Goal: Transaction & Acquisition: Purchase product/service

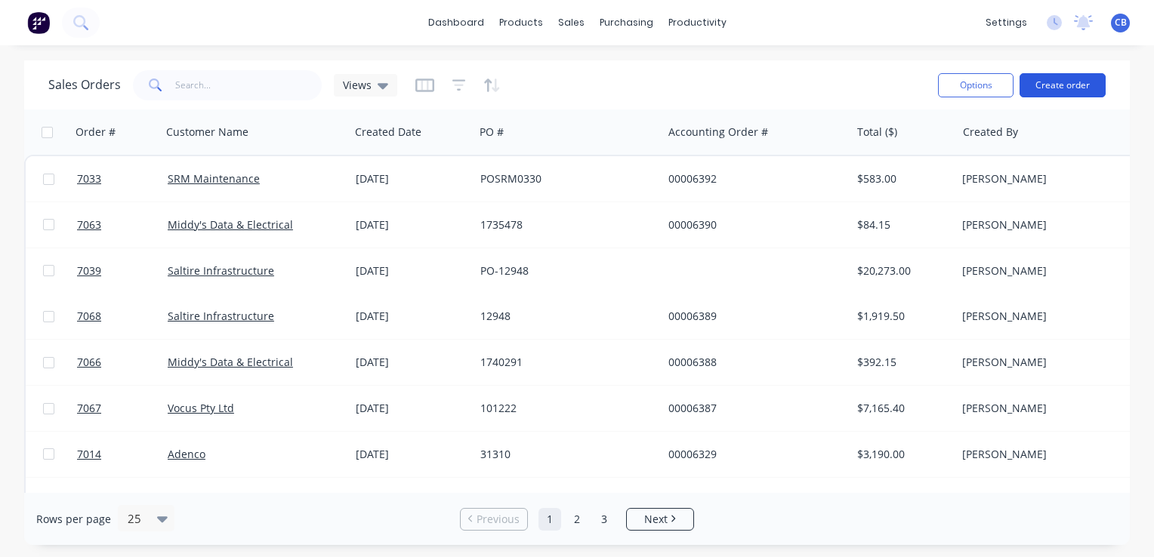
click at [1067, 83] on button "Create order" at bounding box center [1062, 85] width 86 height 24
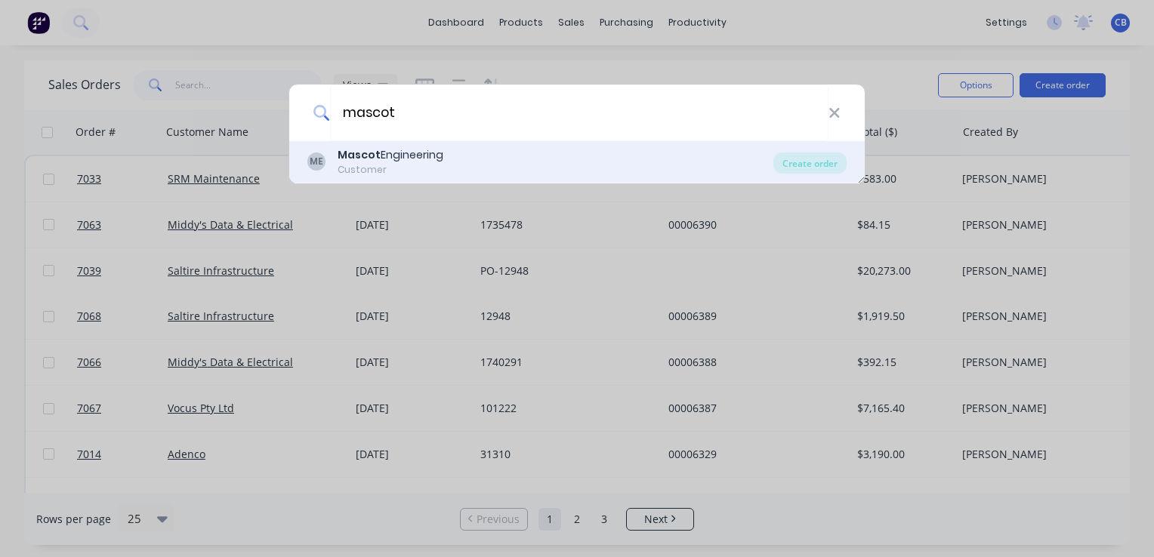
type input "mascot"
click at [405, 163] on div "Customer" at bounding box center [390, 170] width 106 height 14
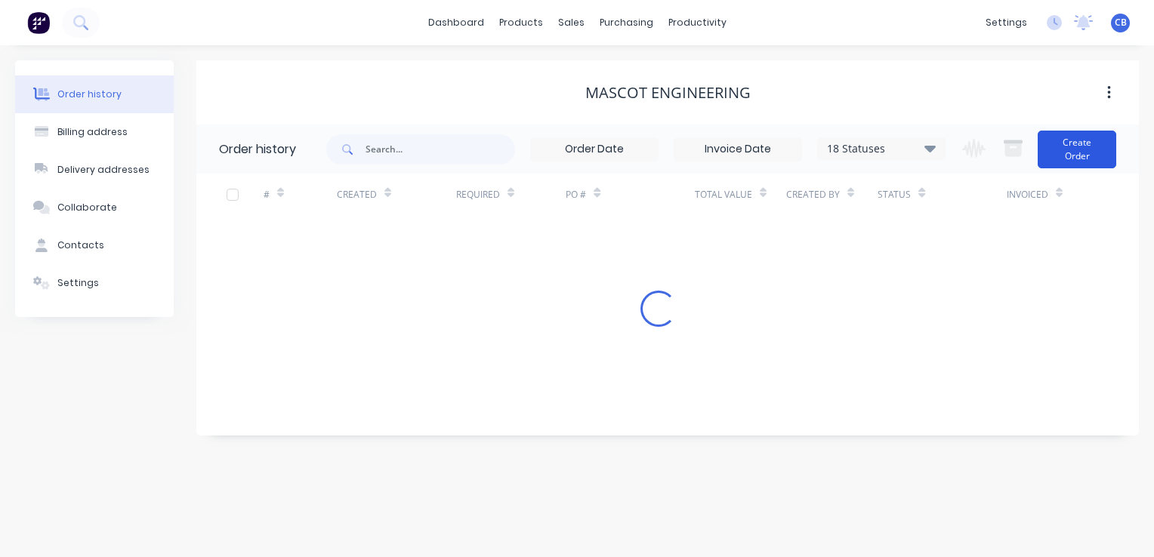
click at [1071, 141] on button "Create Order" at bounding box center [1076, 150] width 79 height 38
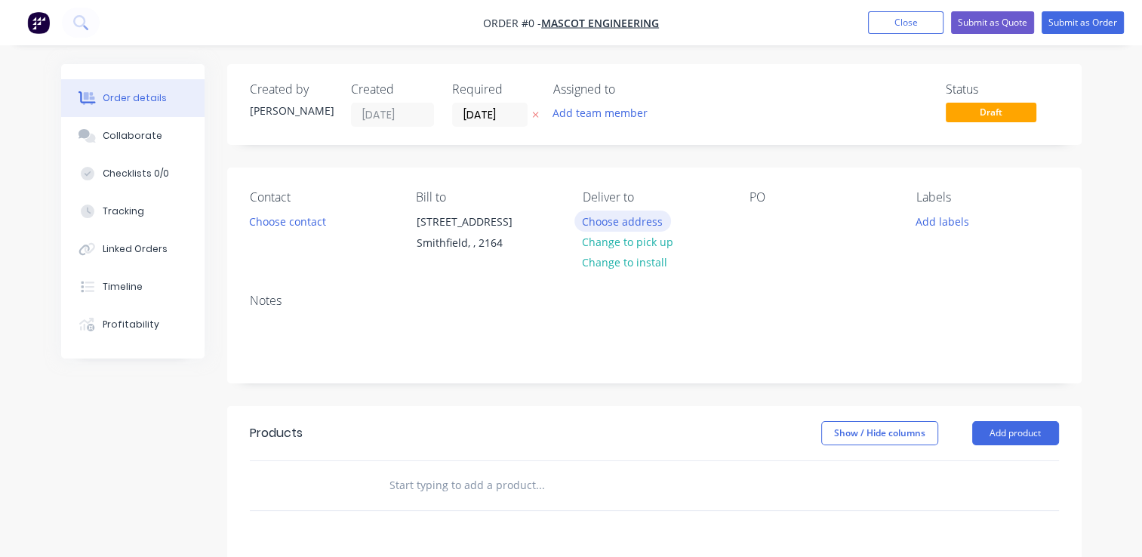
click at [622, 218] on button "Choose address" at bounding box center [623, 221] width 97 height 20
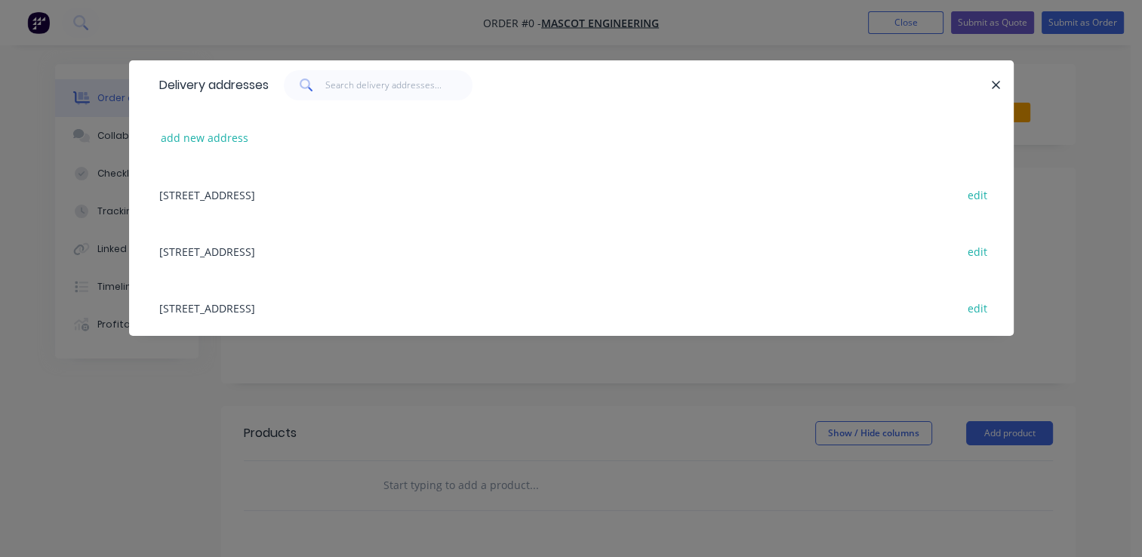
click at [296, 303] on div "[STREET_ADDRESS] edit" at bounding box center [572, 307] width 840 height 57
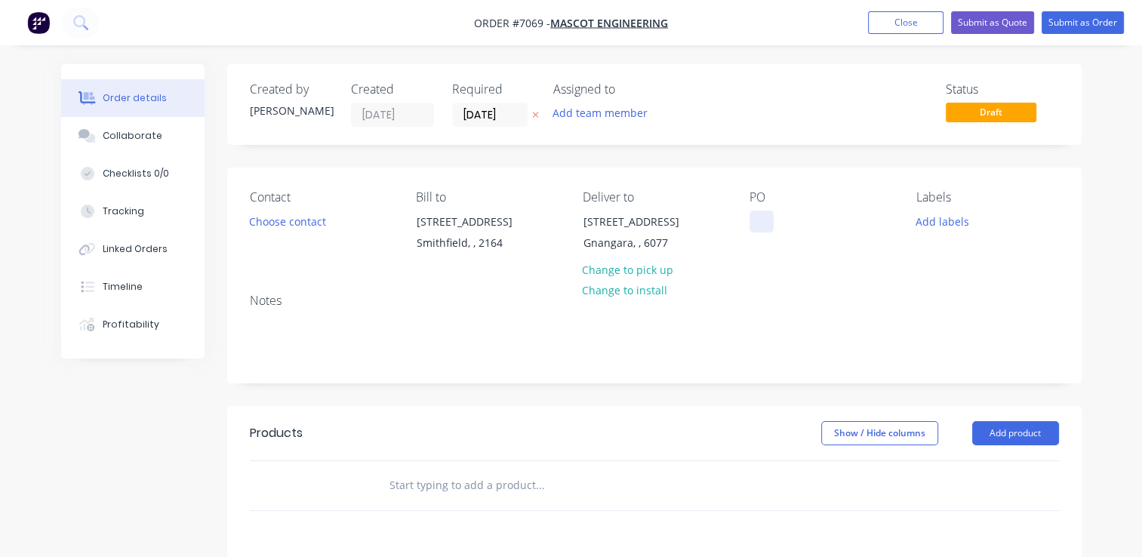
click at [761, 218] on div at bounding box center [762, 222] width 24 height 22
paste div
click at [300, 228] on button "Choose contact" at bounding box center [287, 221] width 93 height 20
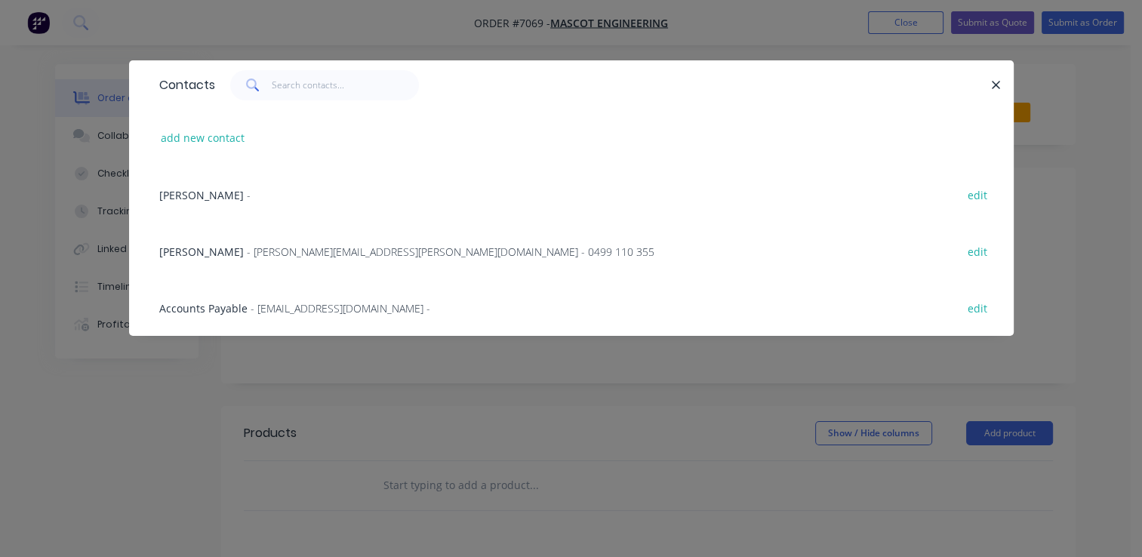
click at [276, 252] on span "- [PERSON_NAME][EMAIL_ADDRESS][PERSON_NAME][DOMAIN_NAME] - 0499 110 355" at bounding box center [451, 252] width 408 height 14
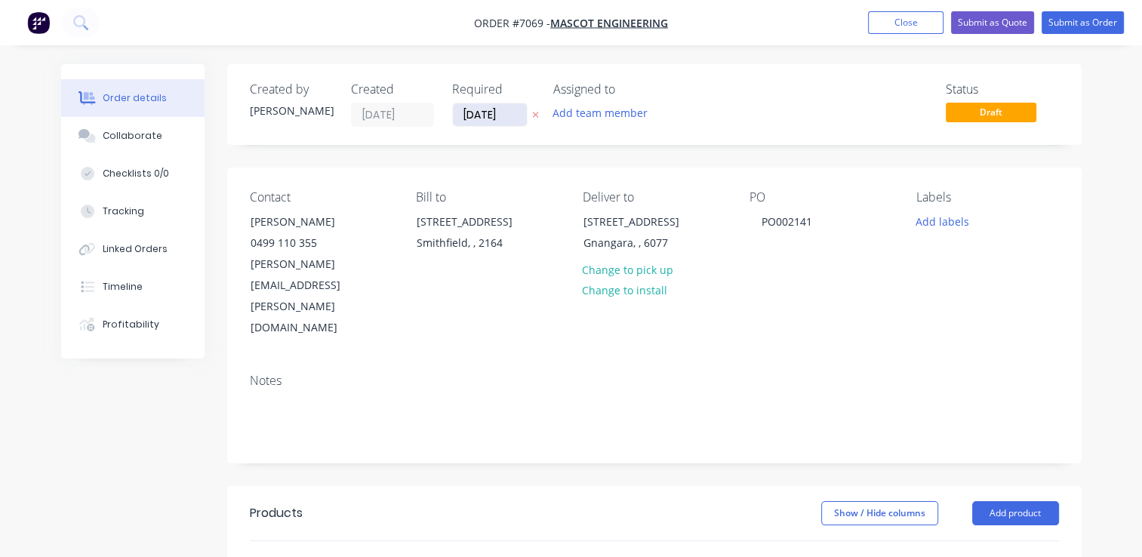
click at [488, 121] on input "[DATE]" at bounding box center [490, 114] width 74 height 23
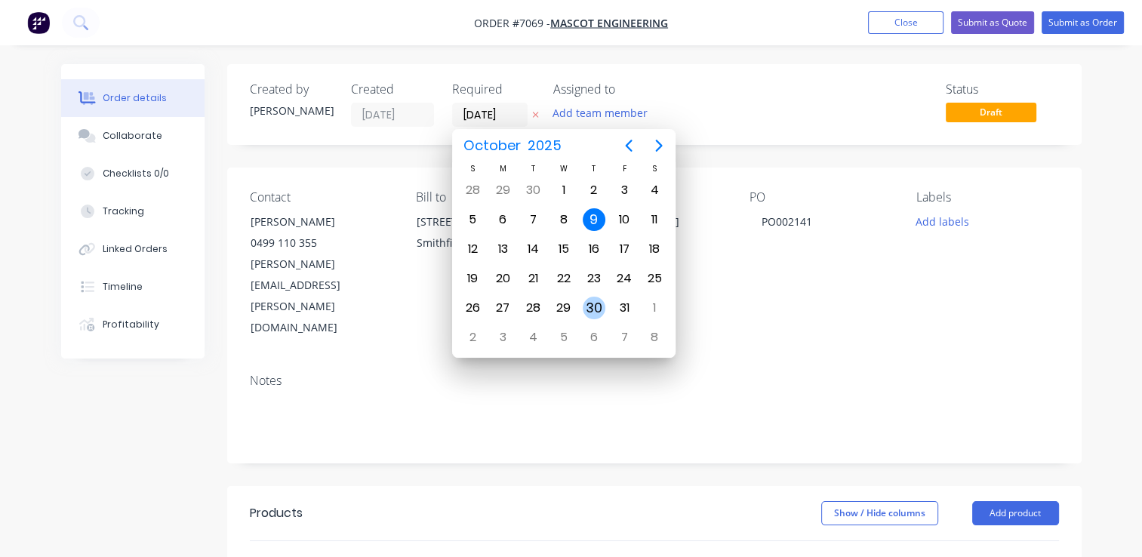
click at [598, 309] on div "30" at bounding box center [594, 308] width 23 height 23
type input "[DATE]"
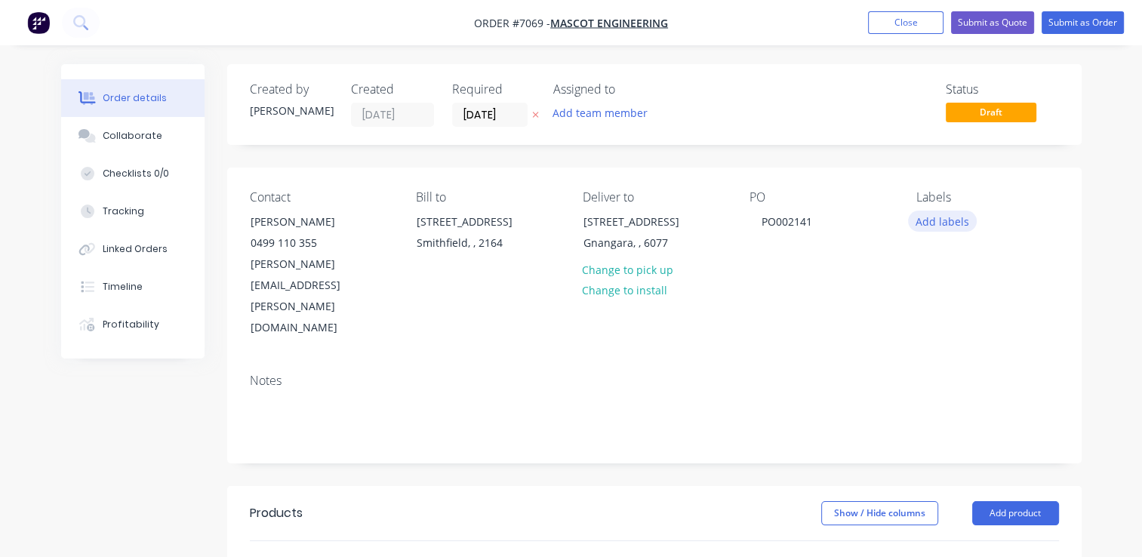
click at [928, 224] on button "Add labels" at bounding box center [942, 221] width 69 height 20
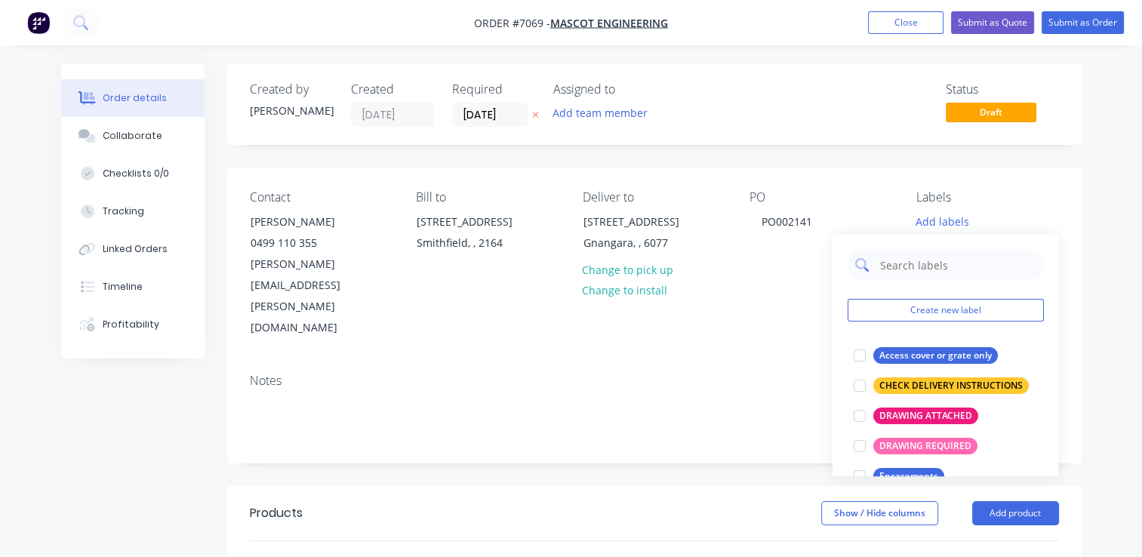
click at [932, 256] on input "text" at bounding box center [957, 265] width 158 height 30
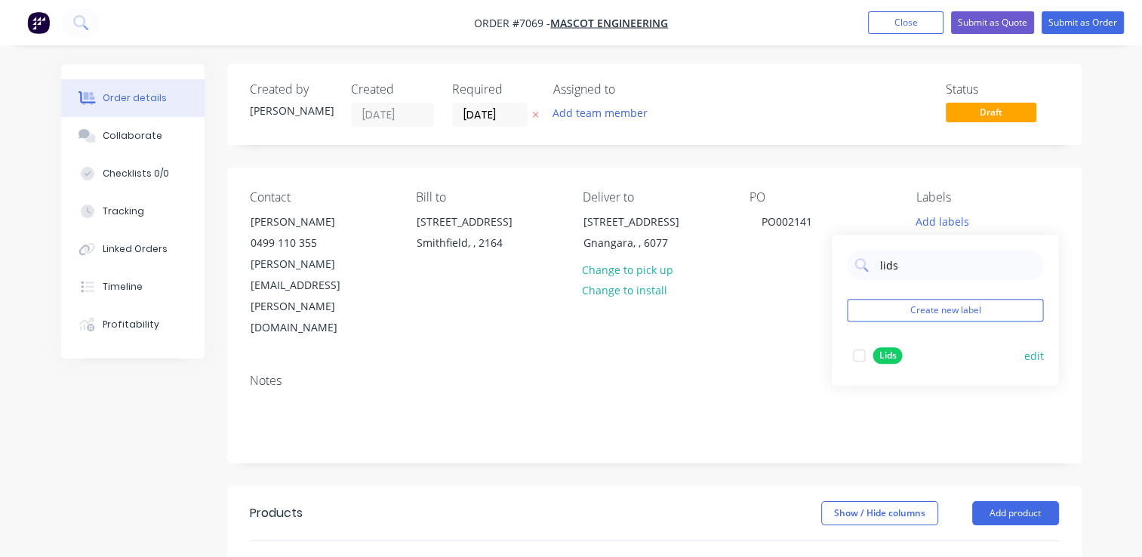
type input "lids"
click at [890, 356] on div "Lids" at bounding box center [887, 355] width 29 height 17
click at [1018, 176] on div "Contact [PERSON_NAME] [PHONE_NUMBER] [PERSON_NAME][EMAIL_ADDRESS][PERSON_NAME][…" at bounding box center [654, 265] width 855 height 194
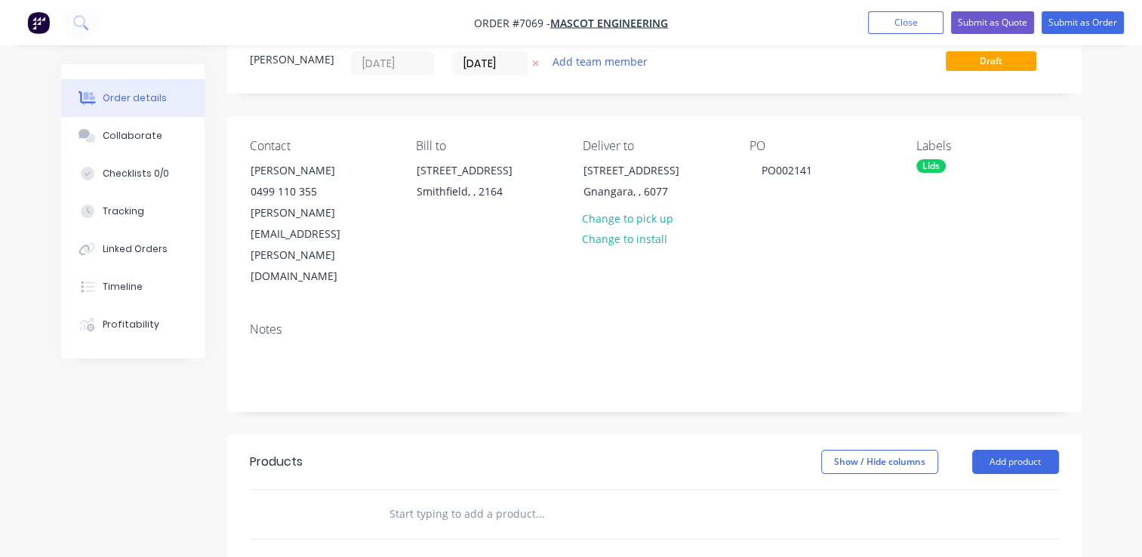
scroll to position [226, 0]
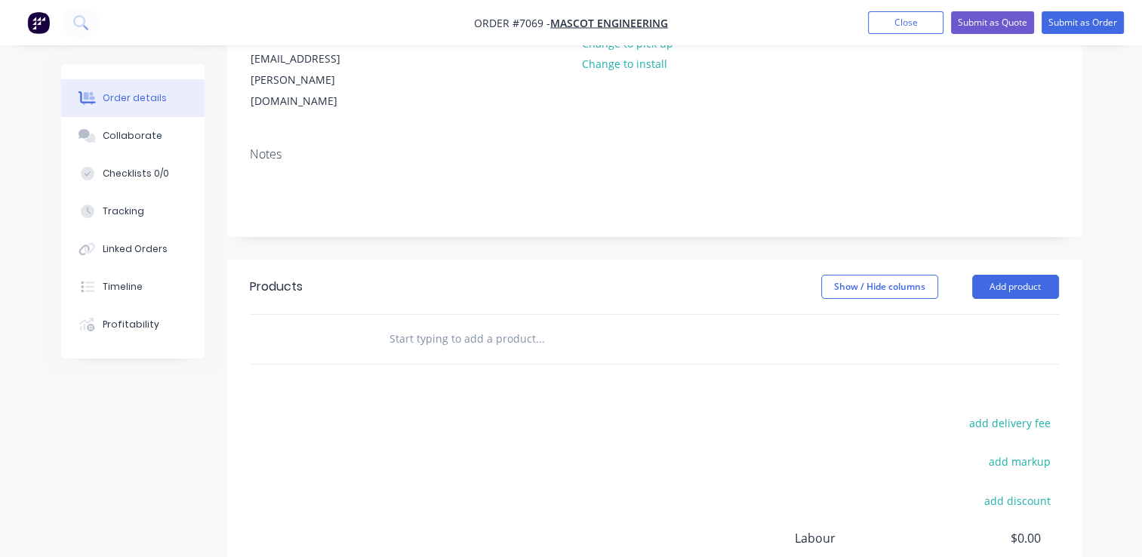
click at [452, 324] on input "text" at bounding box center [540, 339] width 302 height 30
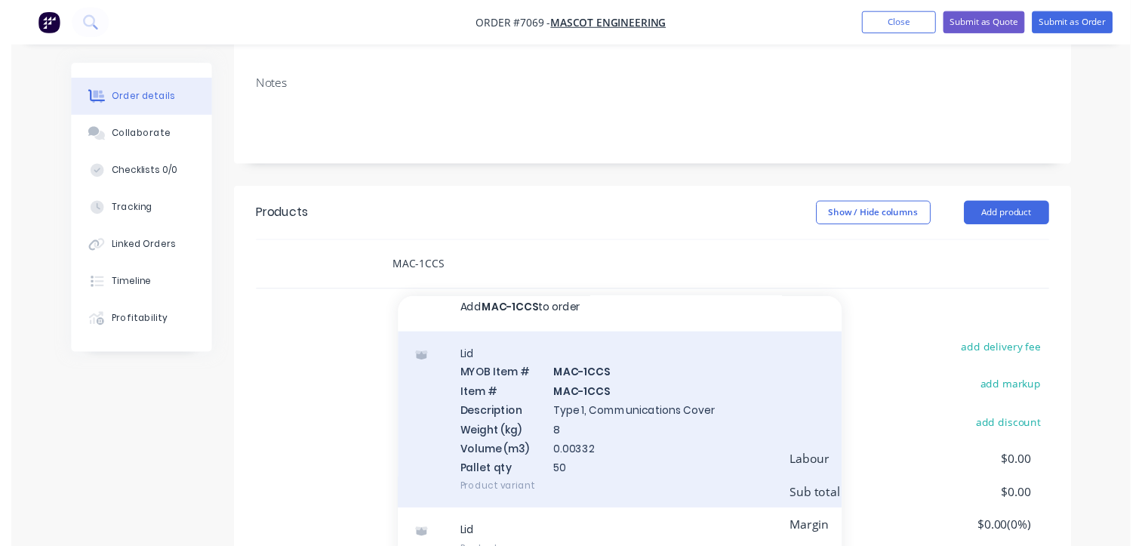
scroll to position [353, 0]
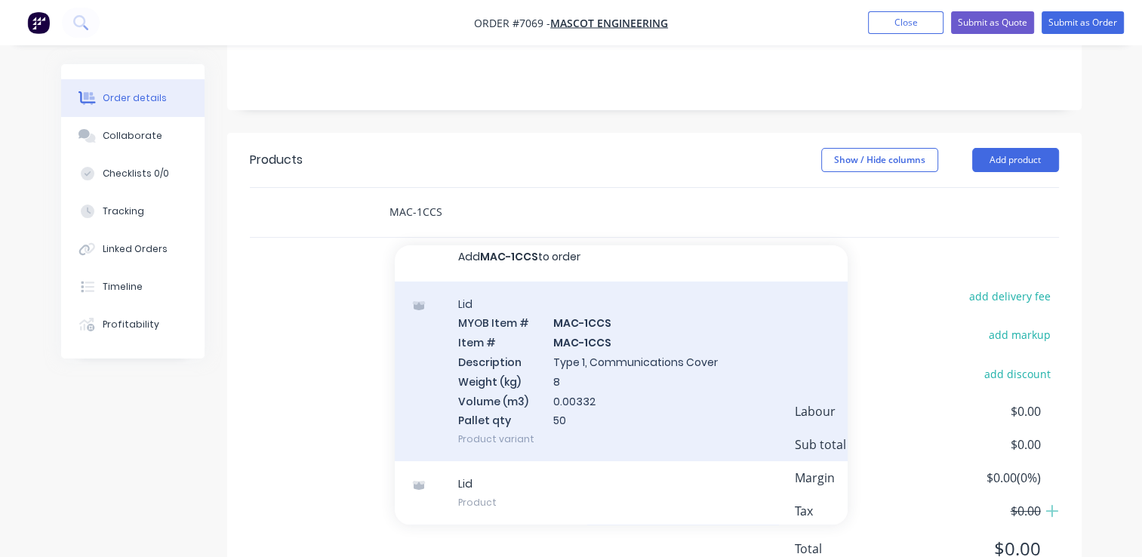
type input "MAC-1CCS"
click at [541, 316] on div "Lid MYOB Item # MAC-1CCS Item # MAC-1CCS Description Type 1, Communications Cov…" at bounding box center [621, 372] width 453 height 180
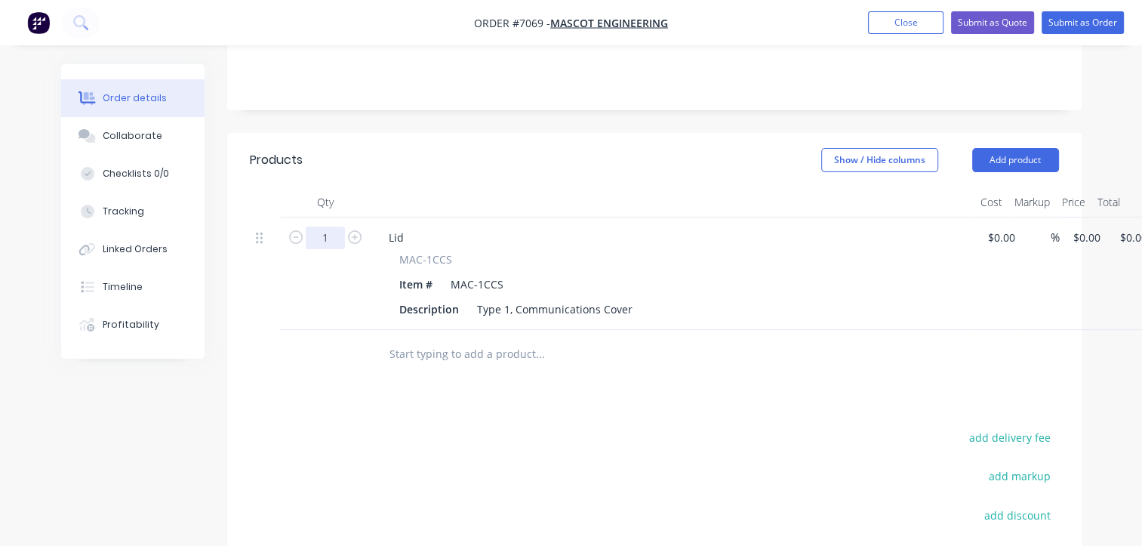
click at [329, 226] on input "1" at bounding box center [325, 237] width 39 height 23
type input "50"
click at [1059, 217] on div "50 Lid MAC-1CCS Item # MAC-1CCS Description Type 1, Communications Cover $0.00 …" at bounding box center [654, 273] width 809 height 112
type input "$11.50"
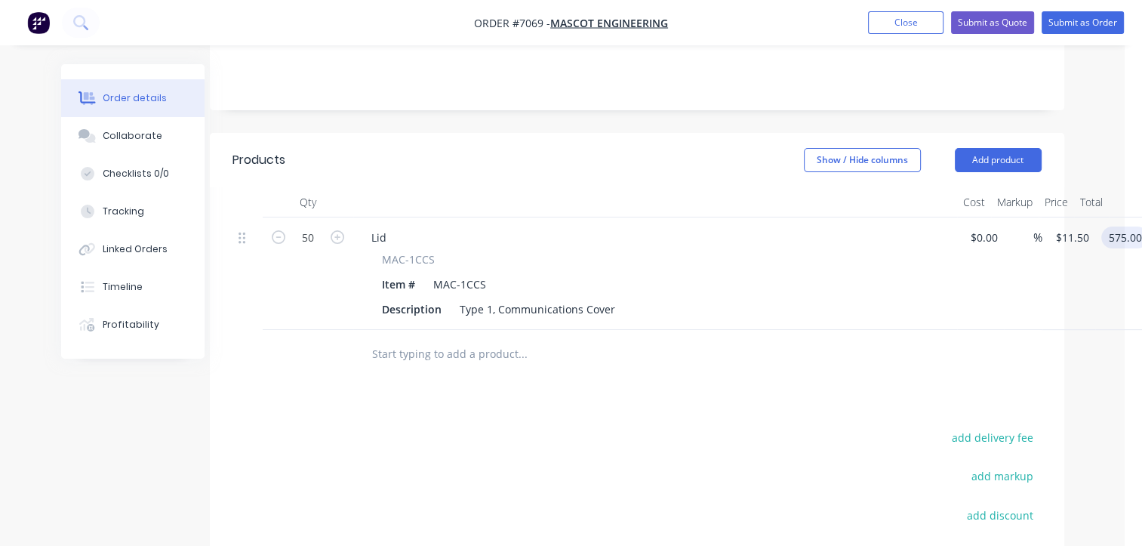
type input "$575.00"
click at [421, 339] on input "text" at bounding box center [522, 354] width 302 height 30
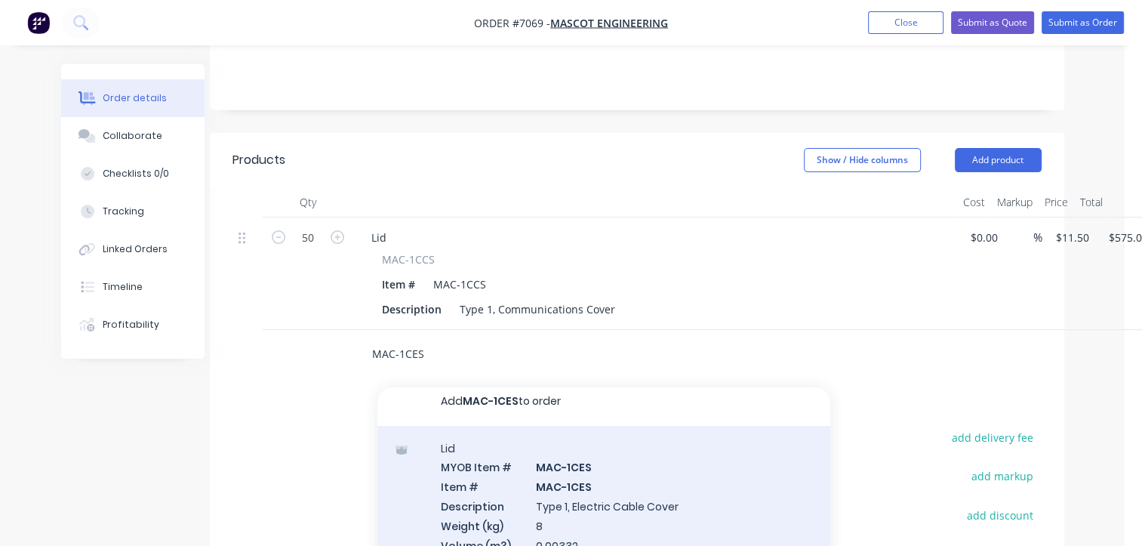
scroll to position [12, 0]
type input "MAC-1CES"
click at [610, 472] on div "Lid MYOB Item # MAC-1CES Item # MAC-1CES Description Type 1, Electric Cable Cov…" at bounding box center [603, 514] width 453 height 180
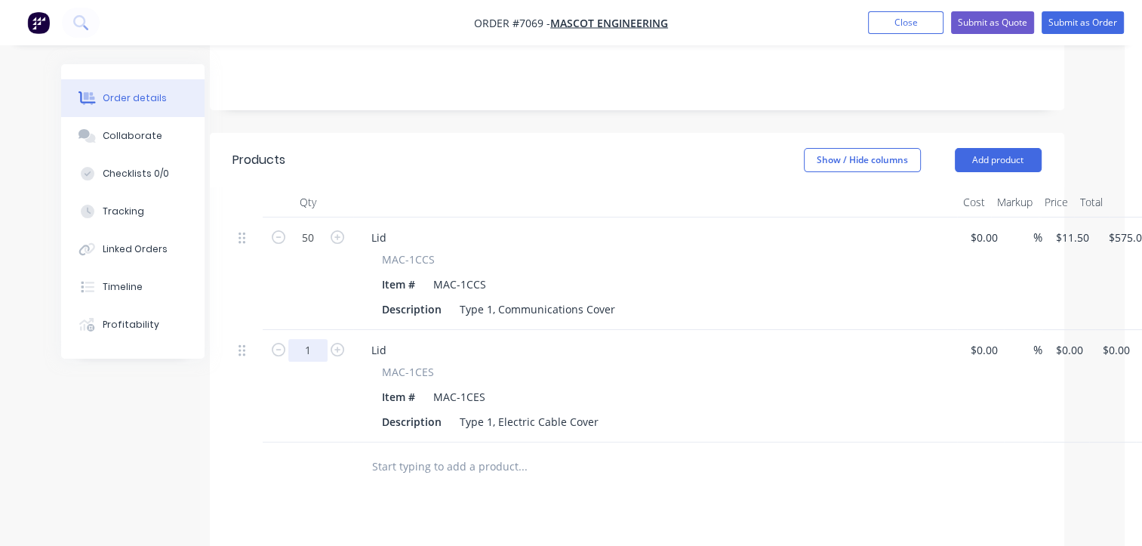
click at [315, 339] on input "1" at bounding box center [307, 350] width 39 height 23
type input "50"
click at [1042, 330] on div "50 Lid MAC-1CES Item # MAC-1CES Description Type 1, Electric Cable Cover $0.00 …" at bounding box center [637, 386] width 809 height 112
type input "$11.50"
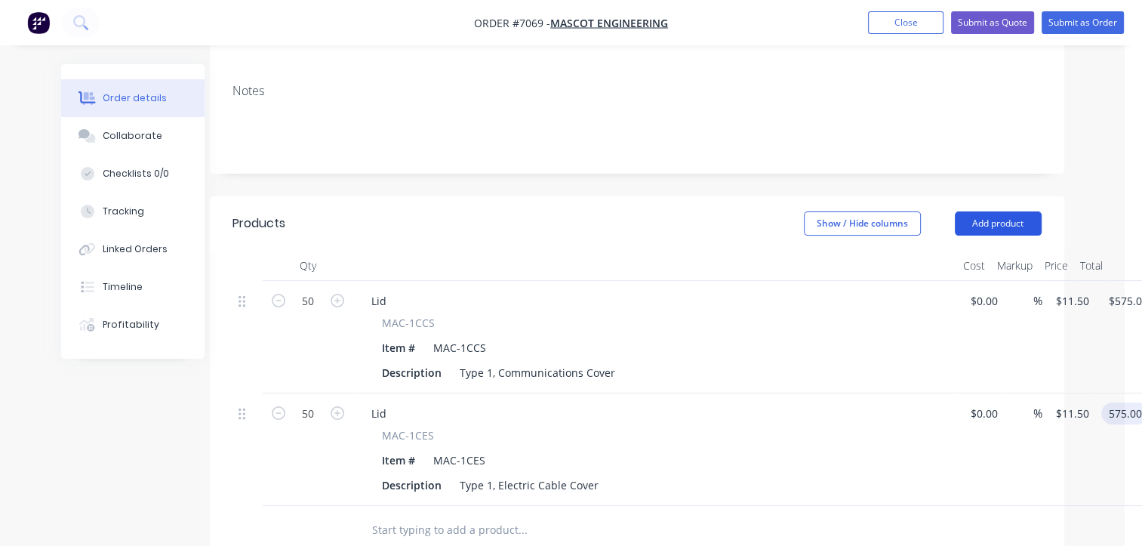
scroll to position [317, 17]
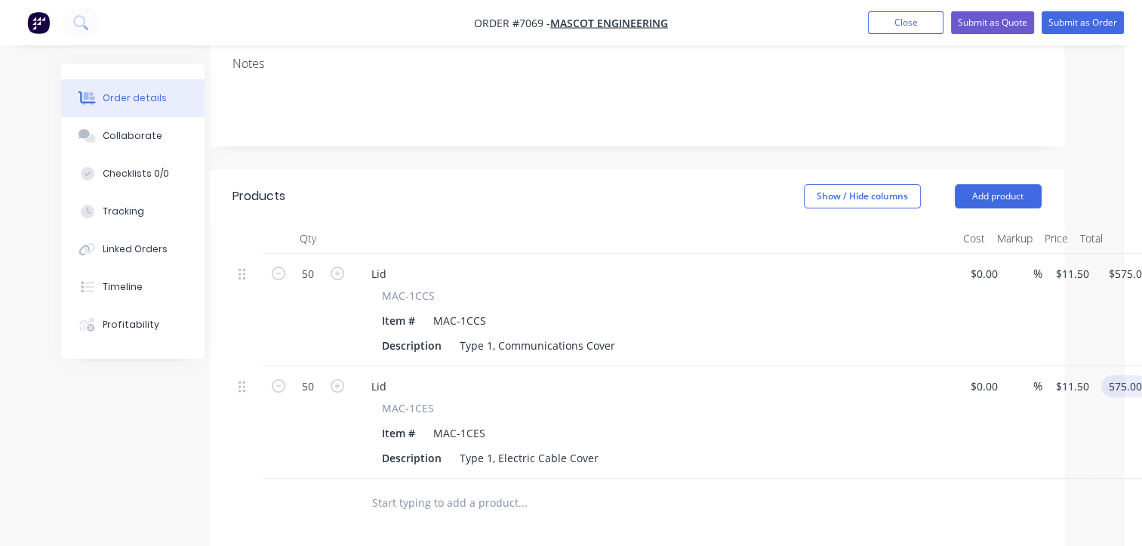
click at [470, 488] on input "text" at bounding box center [522, 503] width 302 height 30
type input "$575.00"
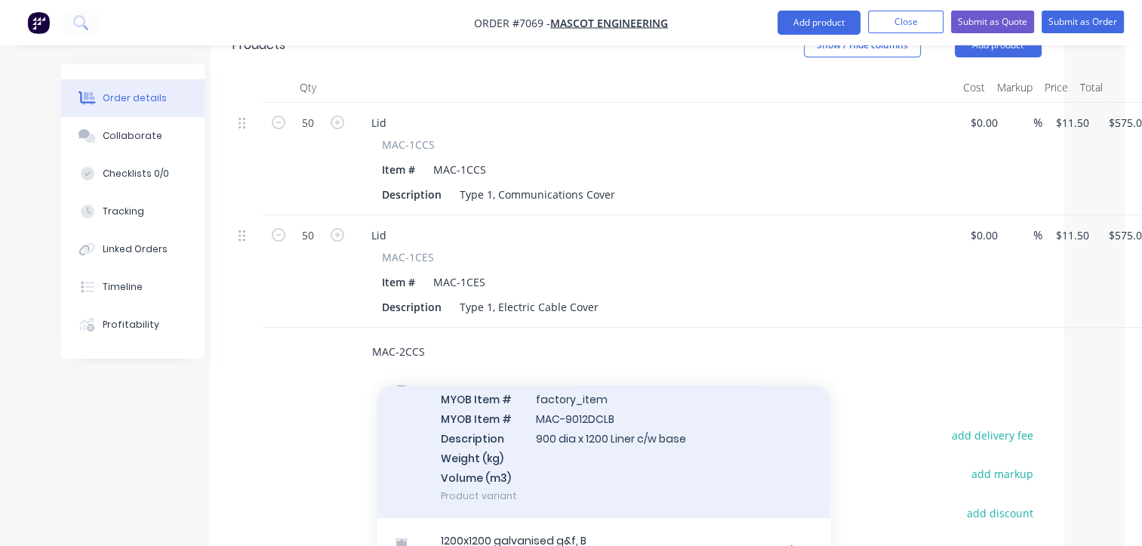
type input "MAC-2CCS"
click at [606, 397] on div "Concrete Liners MYOB Item # factory_item MYOB Item # MAC-9012DCLB Description 9…" at bounding box center [603, 438] width 453 height 161
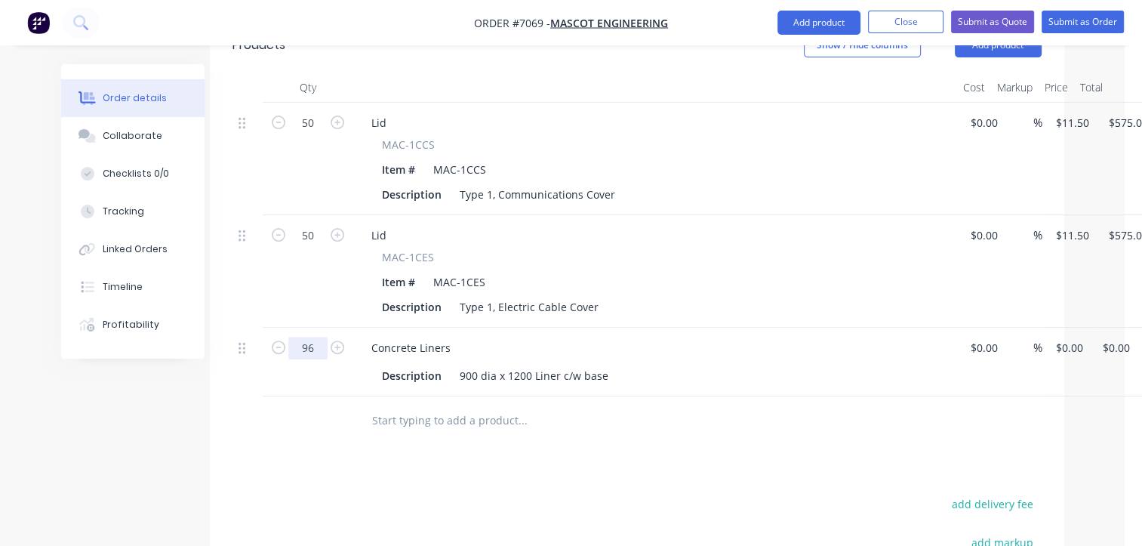
type input "96"
click at [1042, 328] on div "96 Concrete Liners Description 900 dia x 1200 Liner c/w base $0.00 $0.00 % 0 $0…" at bounding box center [637, 362] width 809 height 69
type input "$12.50"
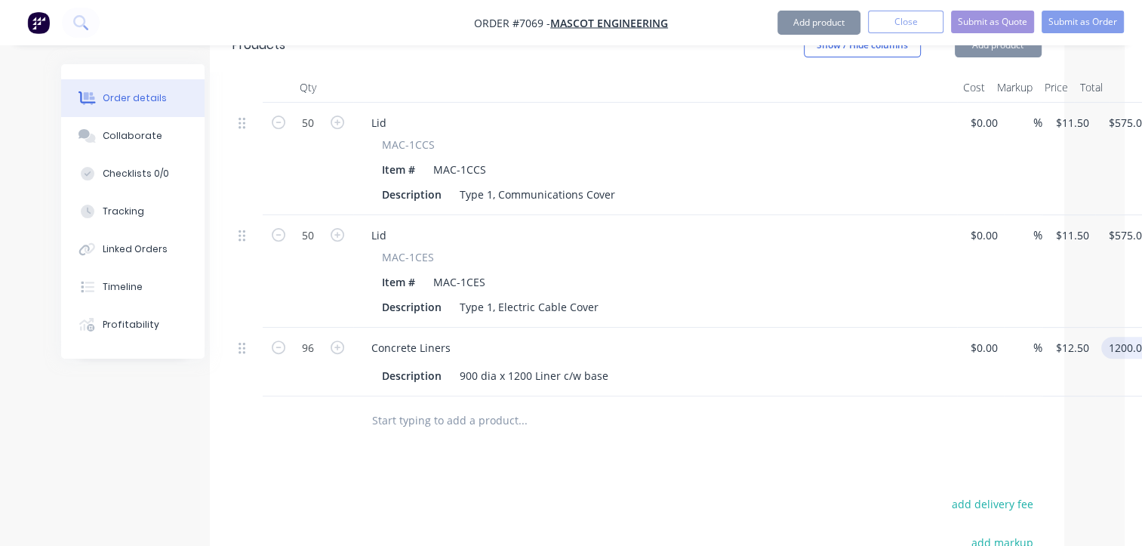
type input "$1,200.00"
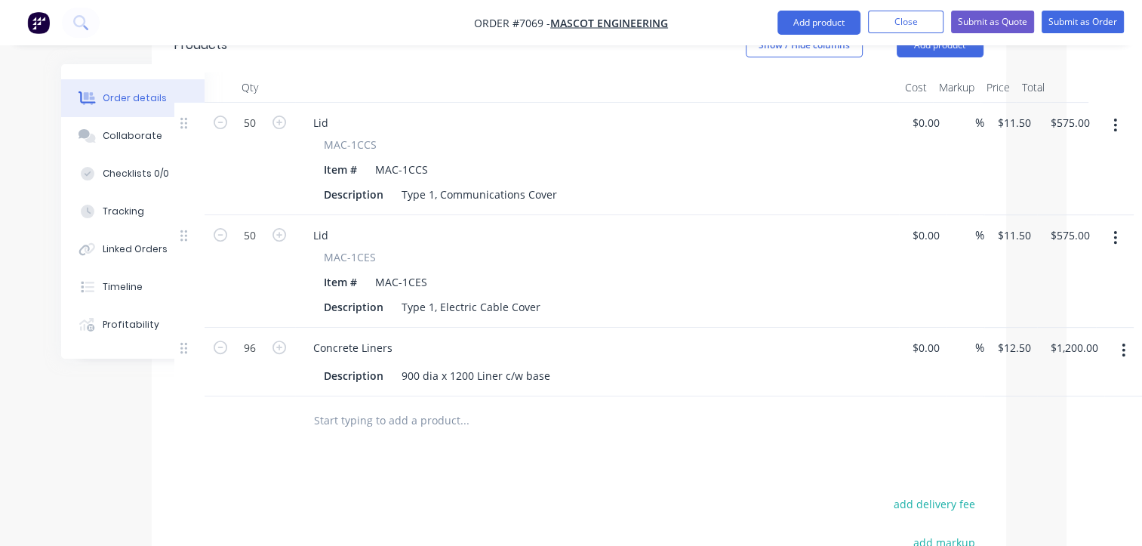
click at [452, 405] on input "text" at bounding box center [464, 420] width 302 height 30
click at [1123, 342] on icon "button" at bounding box center [1124, 350] width 4 height 17
click at [1042, 470] on div "Delete" at bounding box center [1070, 481] width 116 height 22
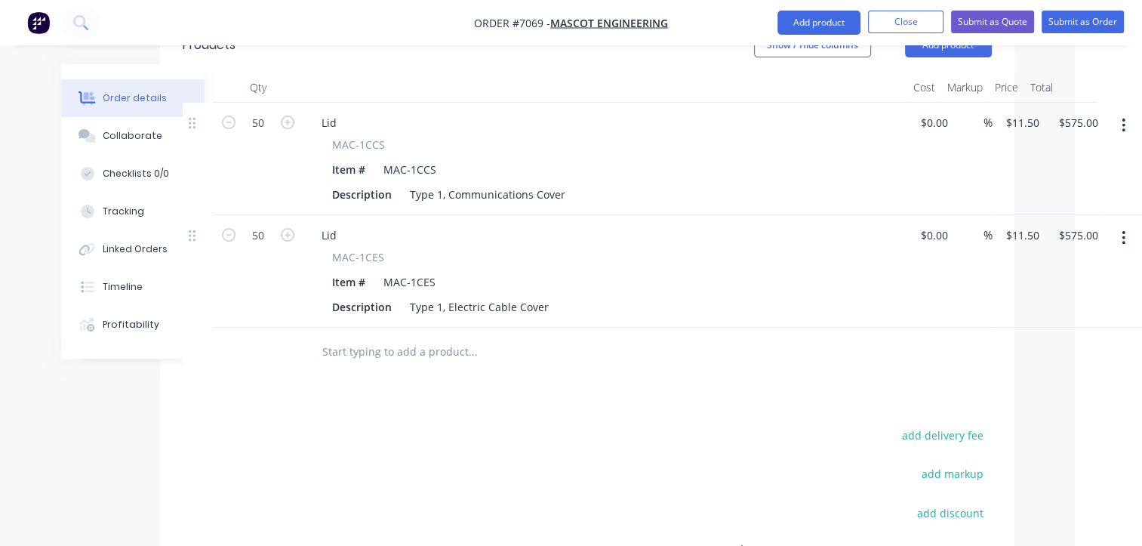
scroll to position [468, 66]
click at [357, 337] on input "text" at bounding box center [473, 352] width 302 height 30
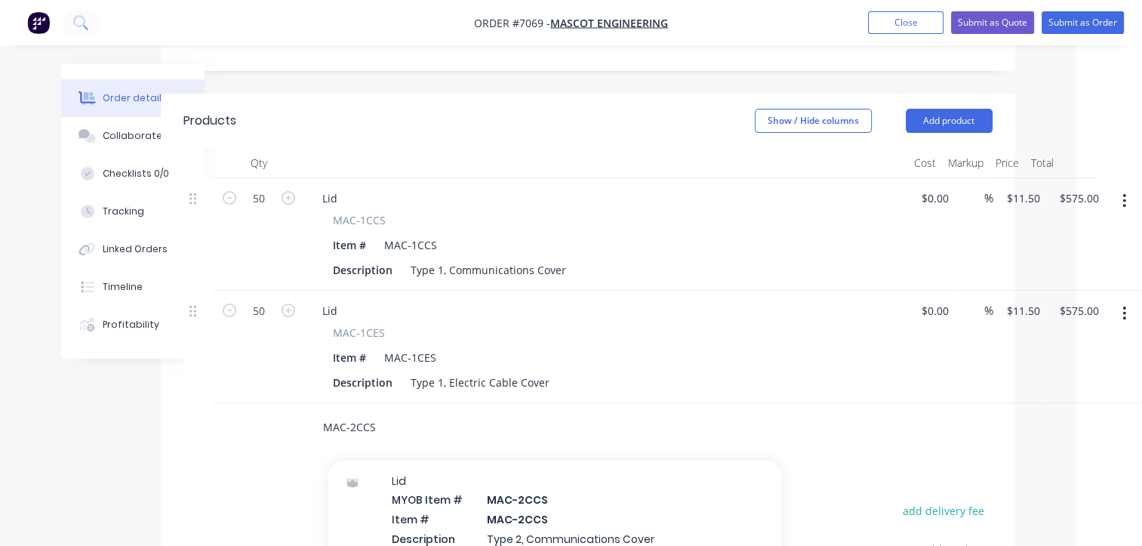
scroll to position [2567, 0]
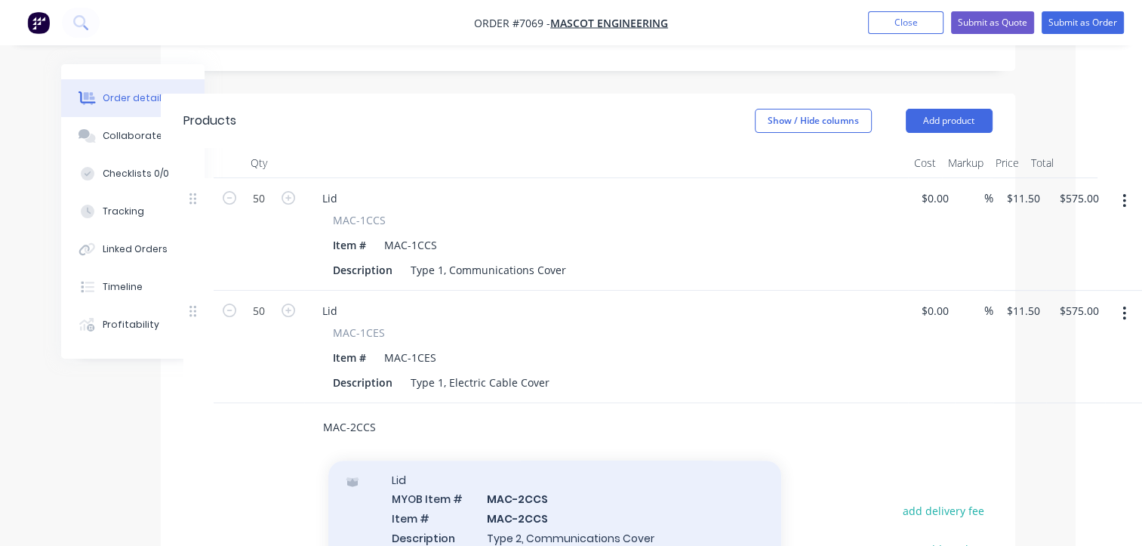
type input "MAC-2CCS"
click at [583, 467] on div "Lid MYOB Item # MAC-2CCS Item # MAC-2CCS Description Type 2, Communications Cov…" at bounding box center [554, 548] width 453 height 180
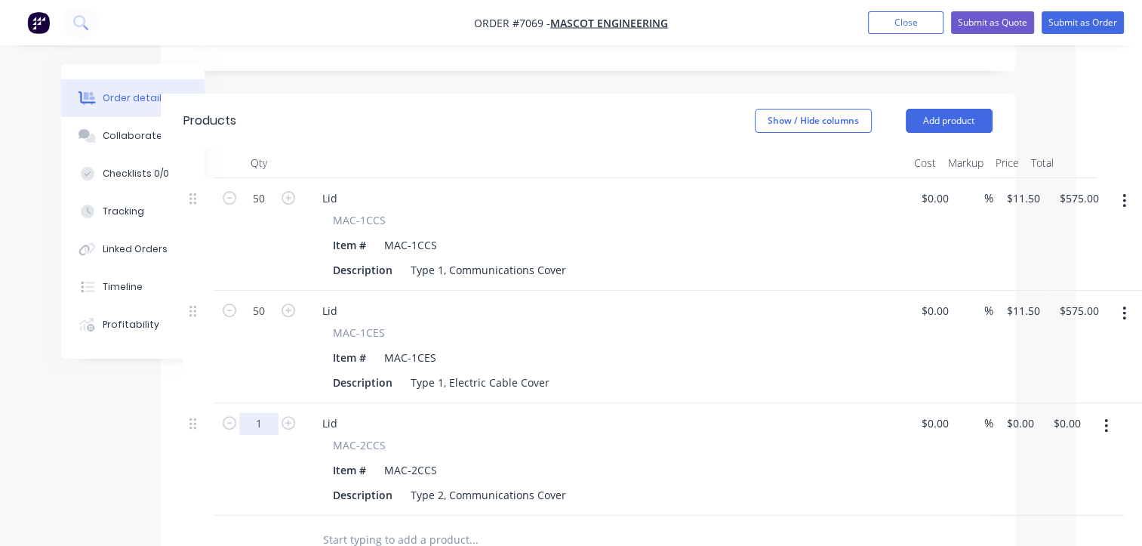
click at [266, 412] on input "1" at bounding box center [258, 423] width 39 height 23
type input "96"
click at [1014, 412] on input "0" at bounding box center [1014, 423] width 17 height 22
type input "$12.50"
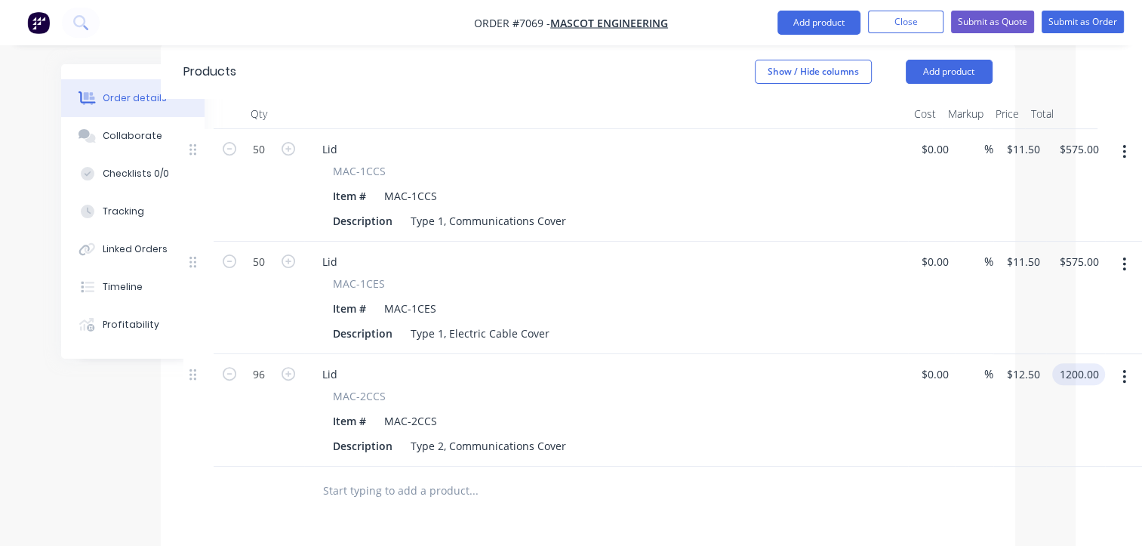
scroll to position [468, 66]
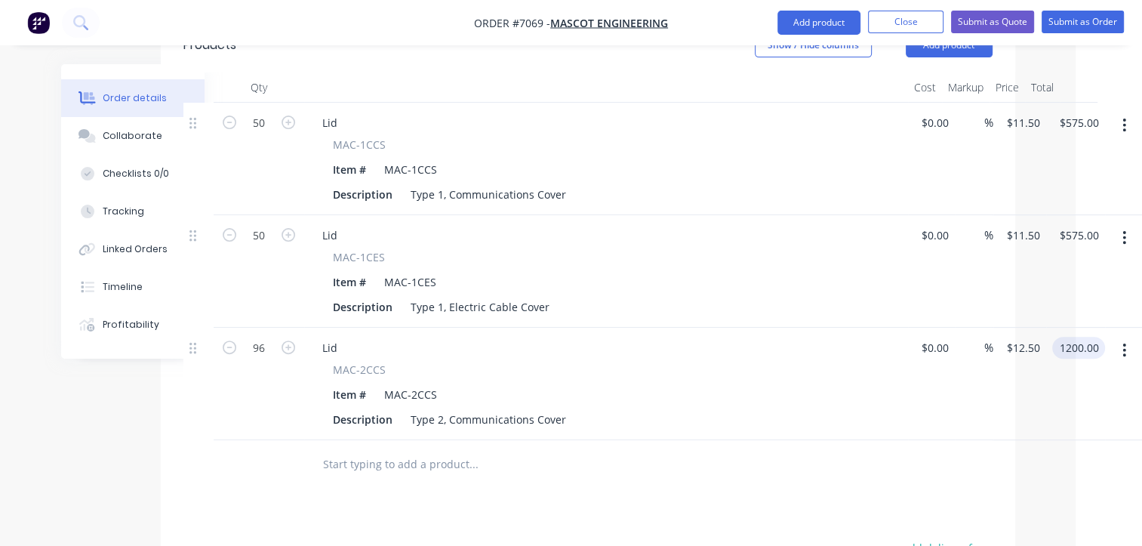
type input "$1,200.00"
click at [420, 449] on input "text" at bounding box center [473, 464] width 302 height 30
click at [422, 449] on input "text" at bounding box center [473, 464] width 302 height 30
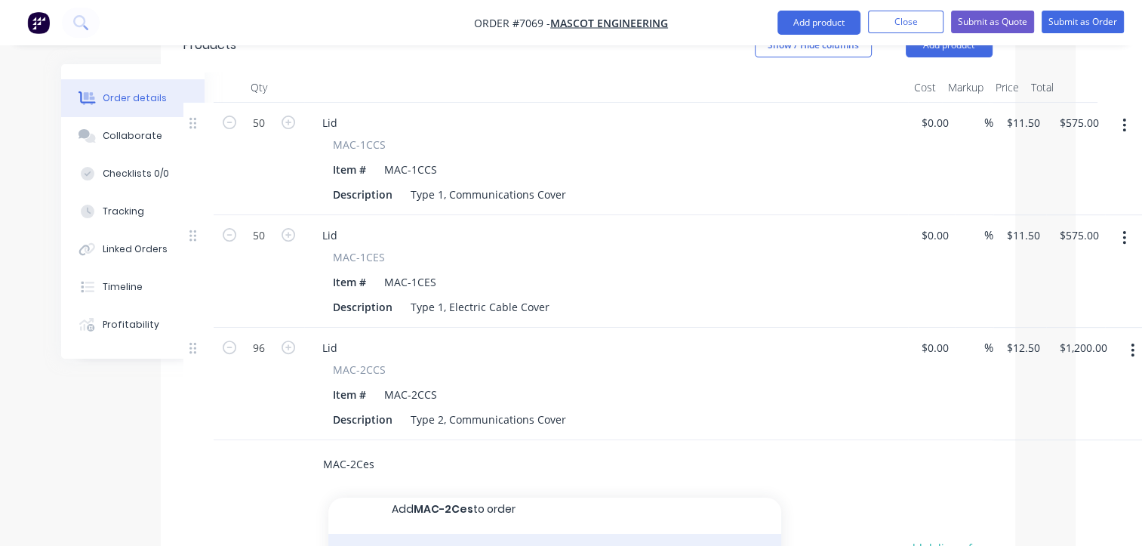
type input "MAC-2Ces"
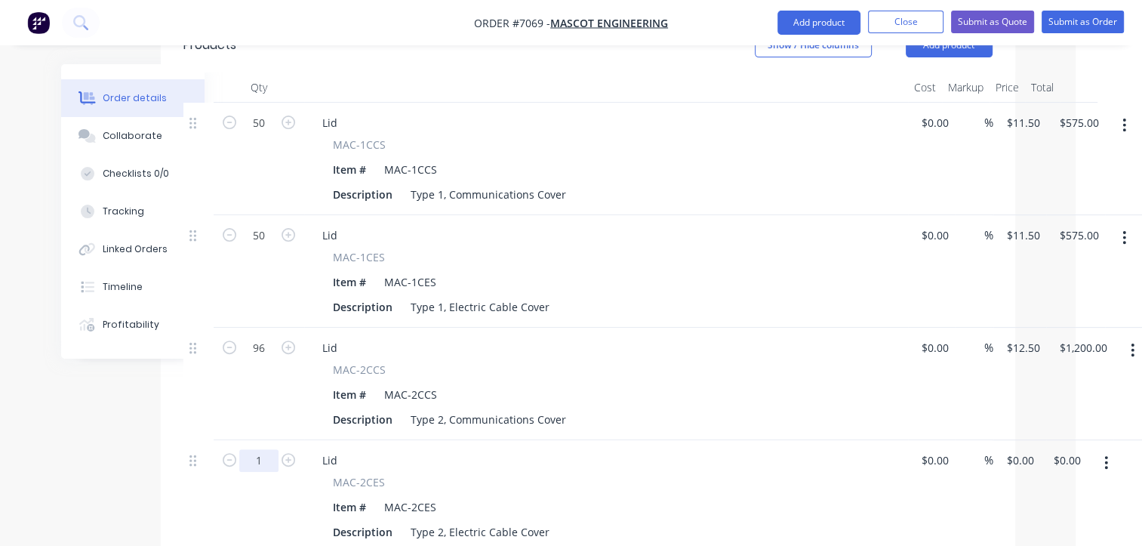
click at [260, 449] on input "1" at bounding box center [258, 460] width 39 height 23
type input "96"
click at [1018, 449] on input "0" at bounding box center [1014, 460] width 17 height 22
type input "$12.50"
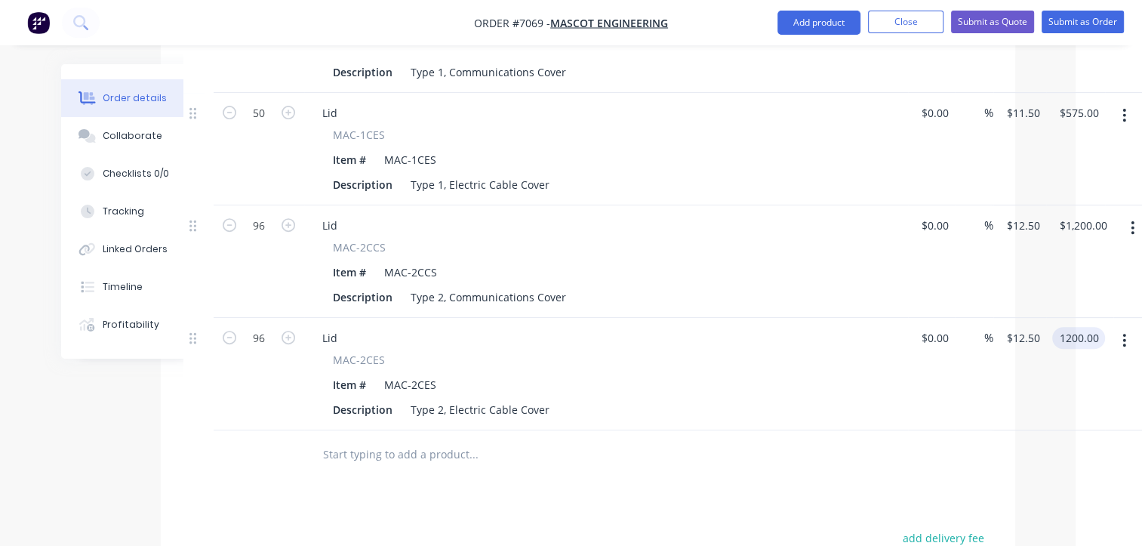
scroll to position [619, 66]
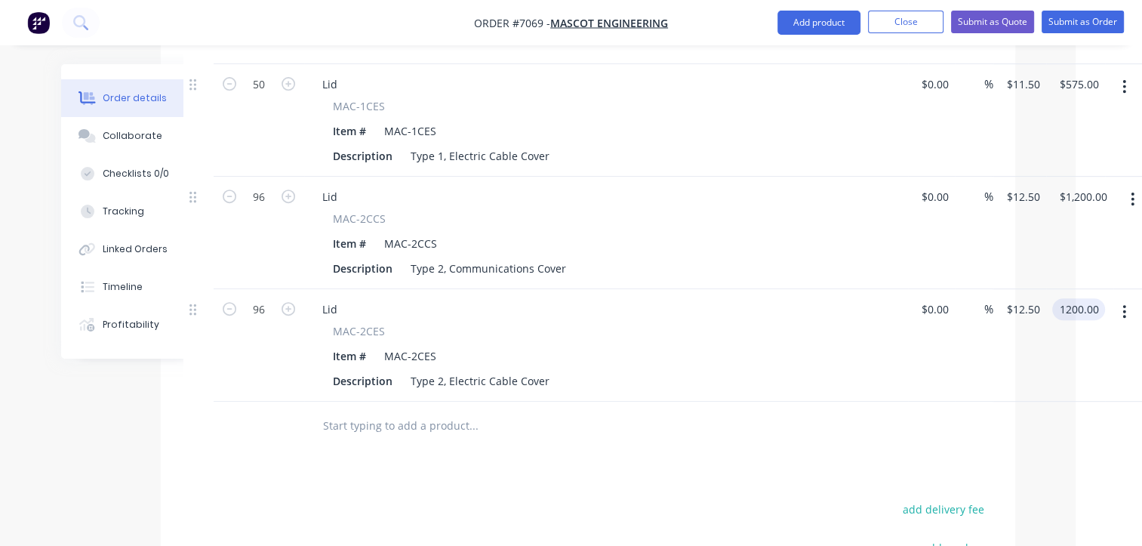
type input "$1,200.00"
click at [438, 411] on input "text" at bounding box center [473, 426] width 302 height 30
type input "M"
click at [367, 411] on input "text" at bounding box center [473, 426] width 302 height 30
type input "m"
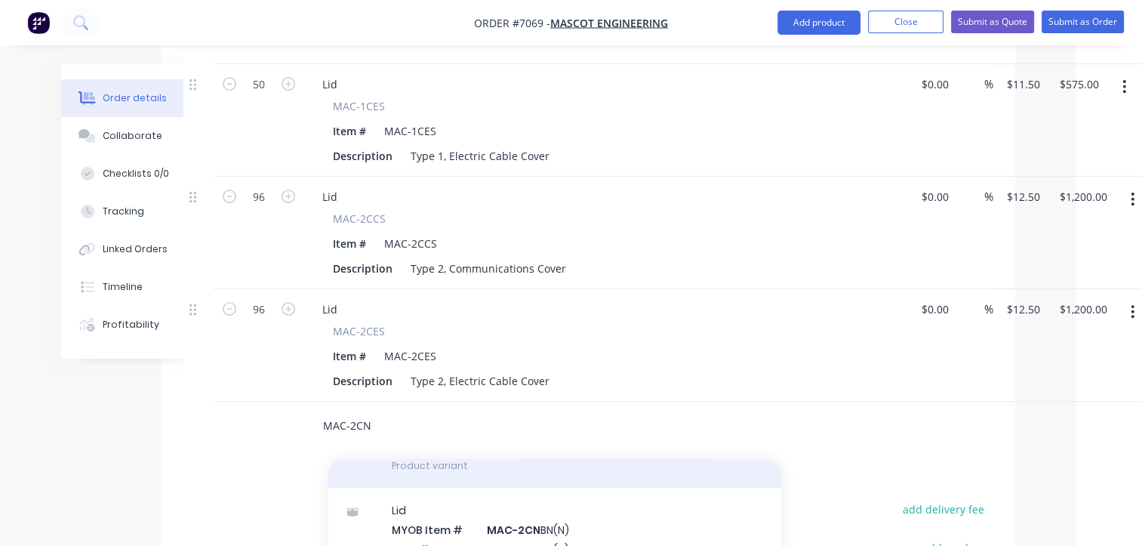
scroll to position [226, 0]
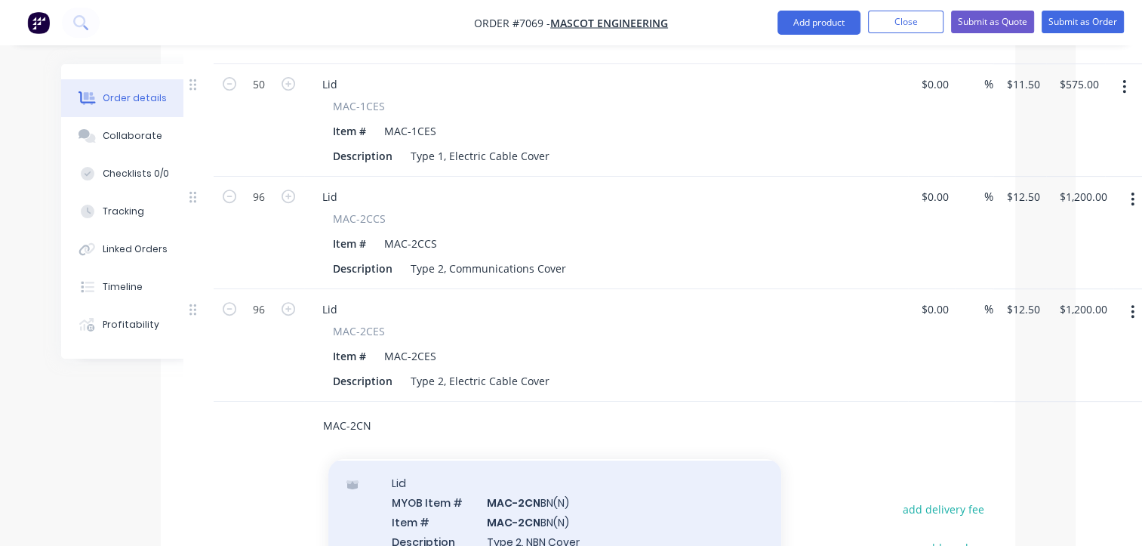
type input "MAC-2CN"
click at [585, 461] on div "Lid MYOB Item # MAC-2CN BN(N) Item # MAC-2CN BN(N) Description Type 2, NBN Cove…" at bounding box center [554, 551] width 453 height 180
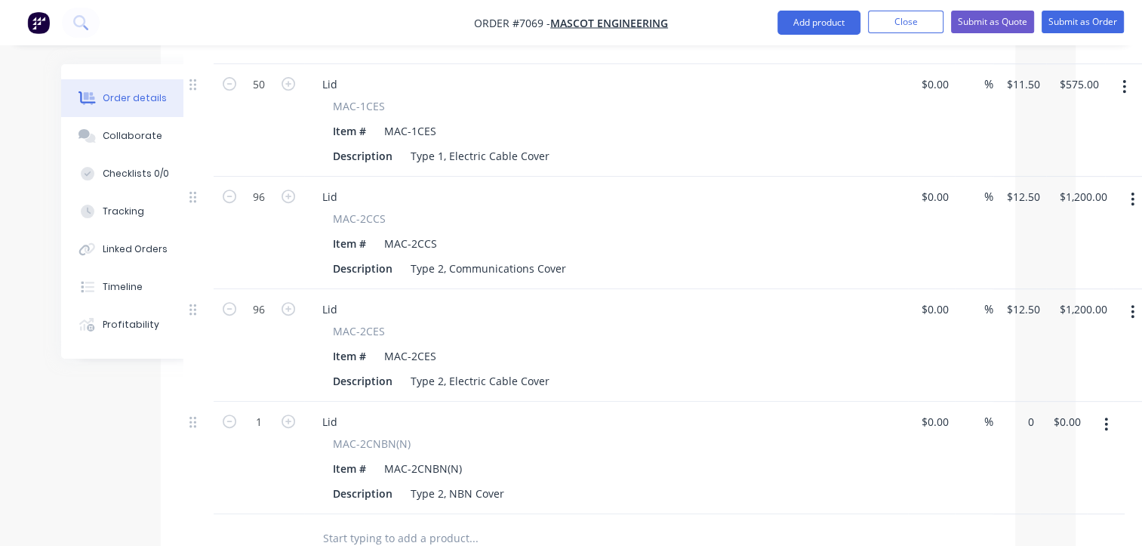
drag, startPoint x: 1011, startPoint y: 358, endPoint x: 1048, endPoint y: 369, distance: 38.7
click at [1012, 411] on input "0" at bounding box center [1023, 422] width 35 height 22
type input "$12.50"
click at [279, 412] on button "button" at bounding box center [289, 420] width 20 height 16
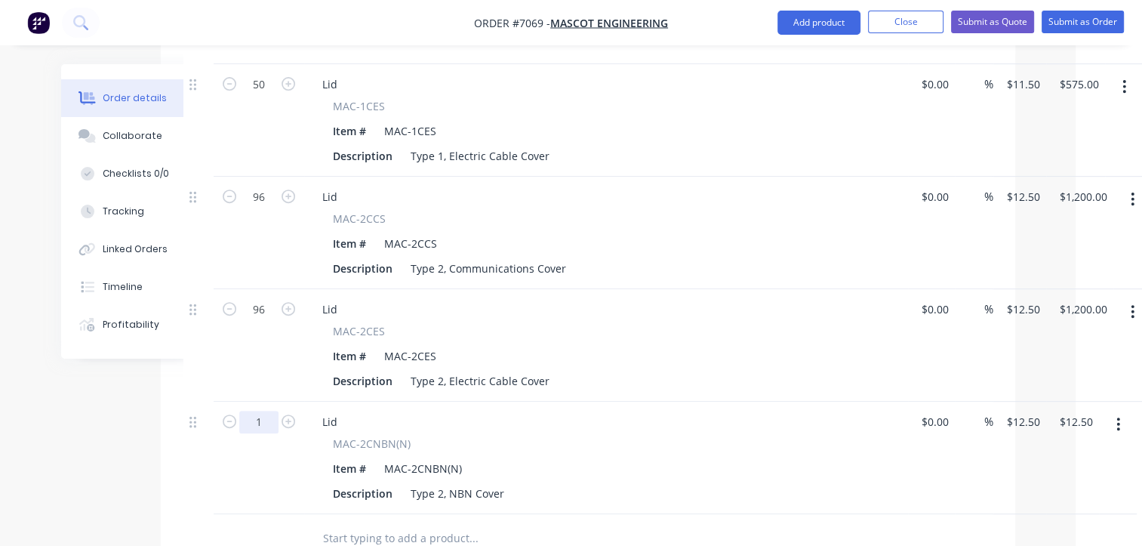
type input "2"
type input "$25.00"
type input "48"
type input "$600.00"
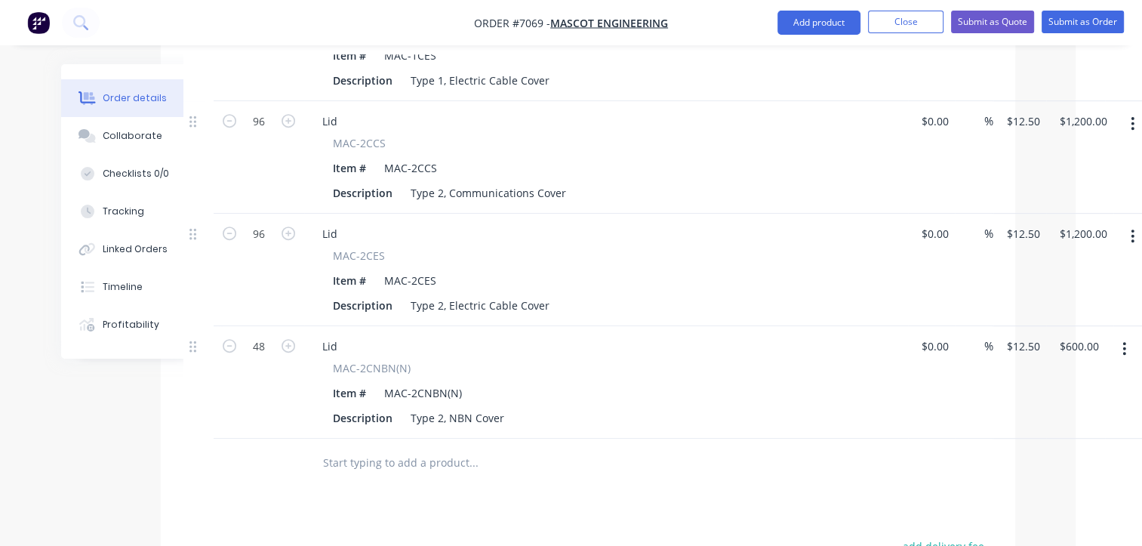
click at [498, 448] on input "text" at bounding box center [473, 463] width 302 height 30
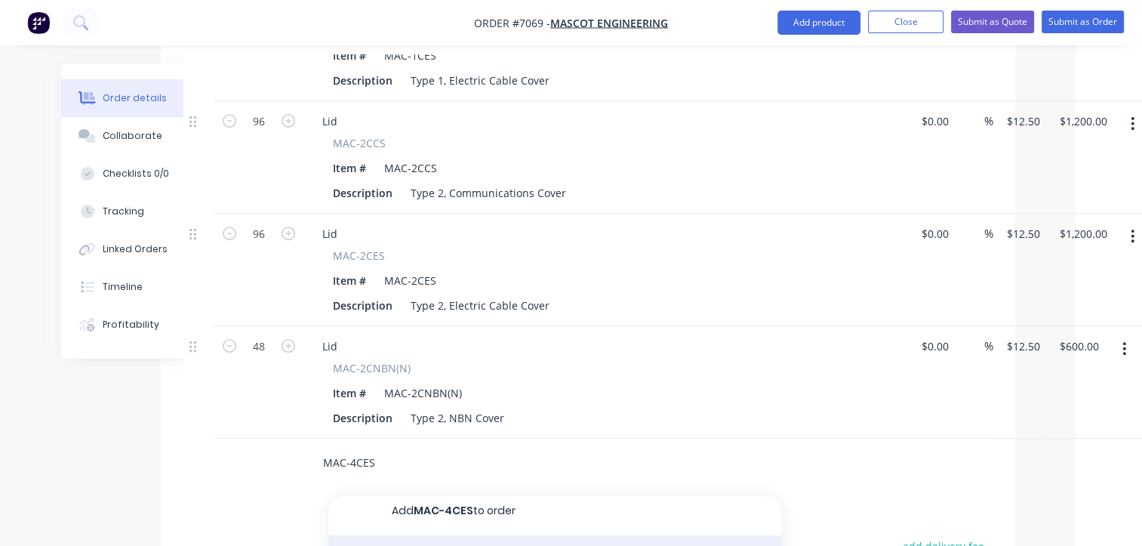
scroll to position [12, 0]
type input "MAC-4CES"
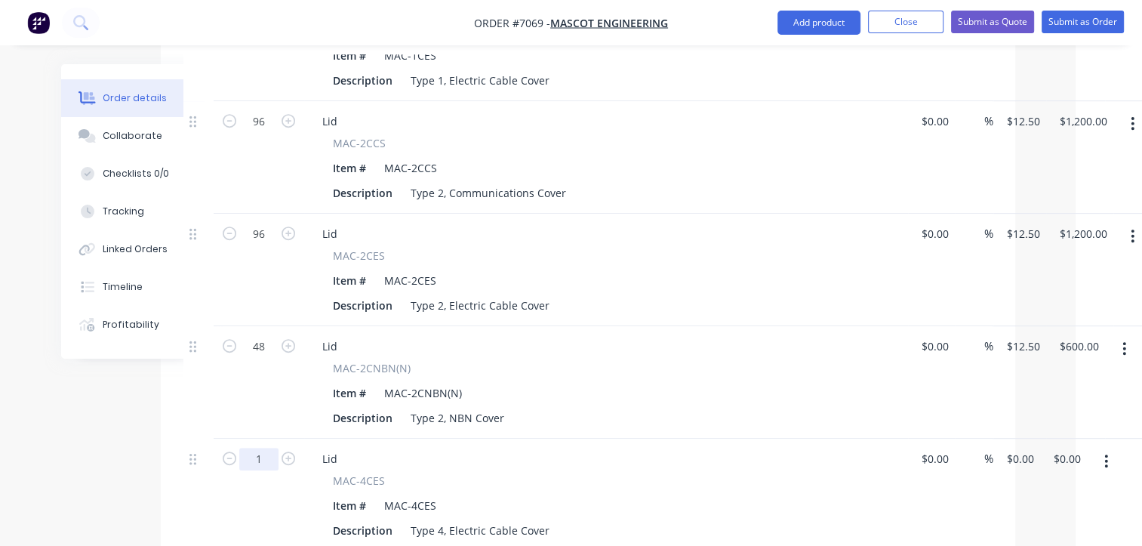
click at [271, 448] on input "1" at bounding box center [258, 459] width 39 height 23
type input "40"
click at [1021, 448] on input "0" at bounding box center [1023, 459] width 35 height 22
type input "$17.00"
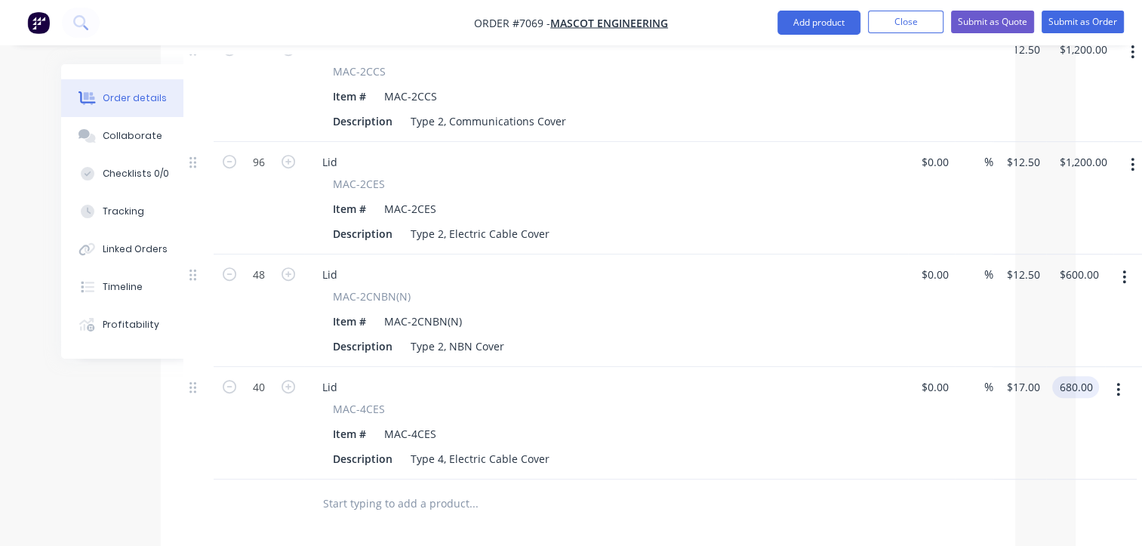
scroll to position [770, 66]
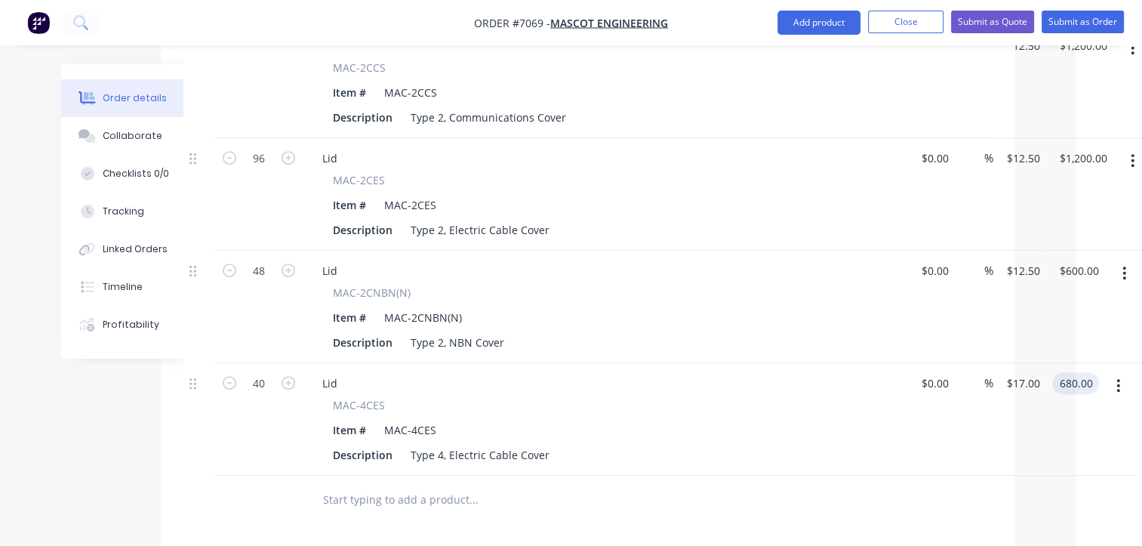
type input "$680.00"
click at [403, 485] on input "text" at bounding box center [473, 500] width 302 height 30
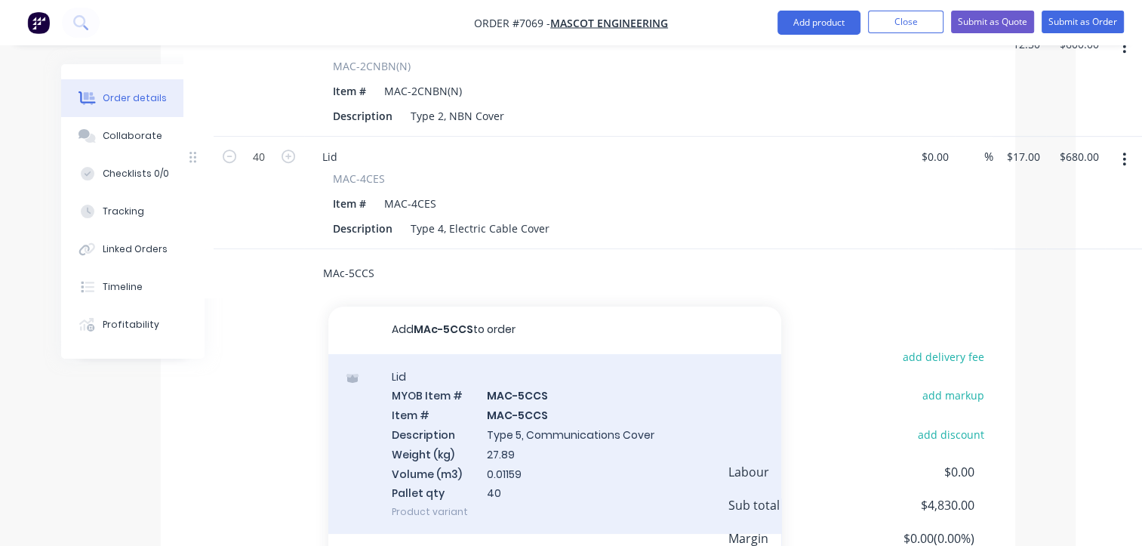
scroll to position [0, 0]
type input "MAc-5CCS"
click at [517, 380] on div "Lid MYOB Item # MAC-5CCS Item # MAC-5CCS Description Type 5, Communications Cov…" at bounding box center [554, 445] width 453 height 180
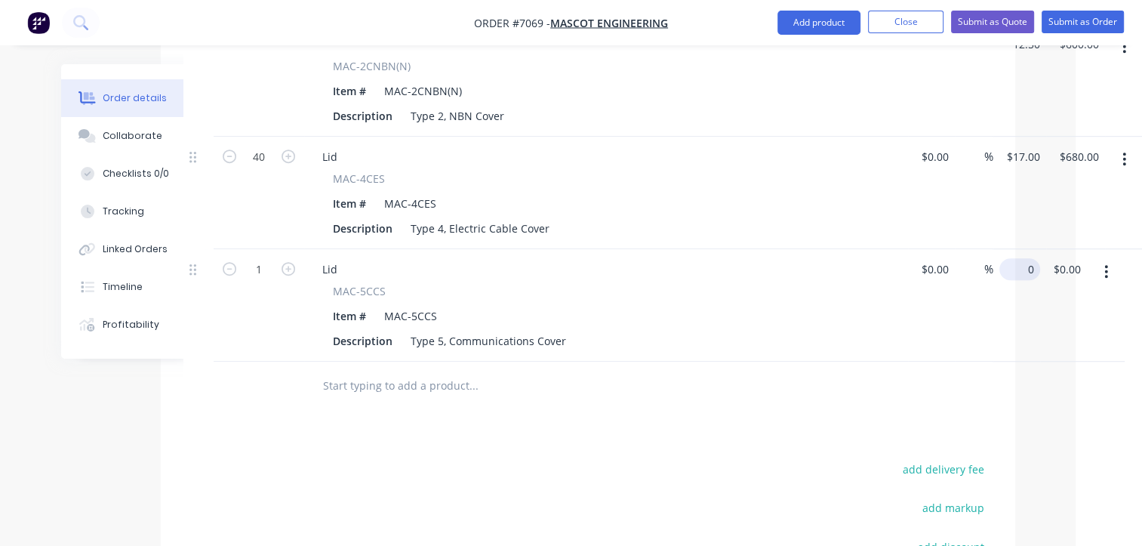
click at [1015, 258] on input "0" at bounding box center [1023, 269] width 35 height 22
type input "$17.50"
click at [248, 258] on input "1" at bounding box center [258, 269] width 39 height 23
click at [413, 371] on input "text" at bounding box center [473, 386] width 302 height 30
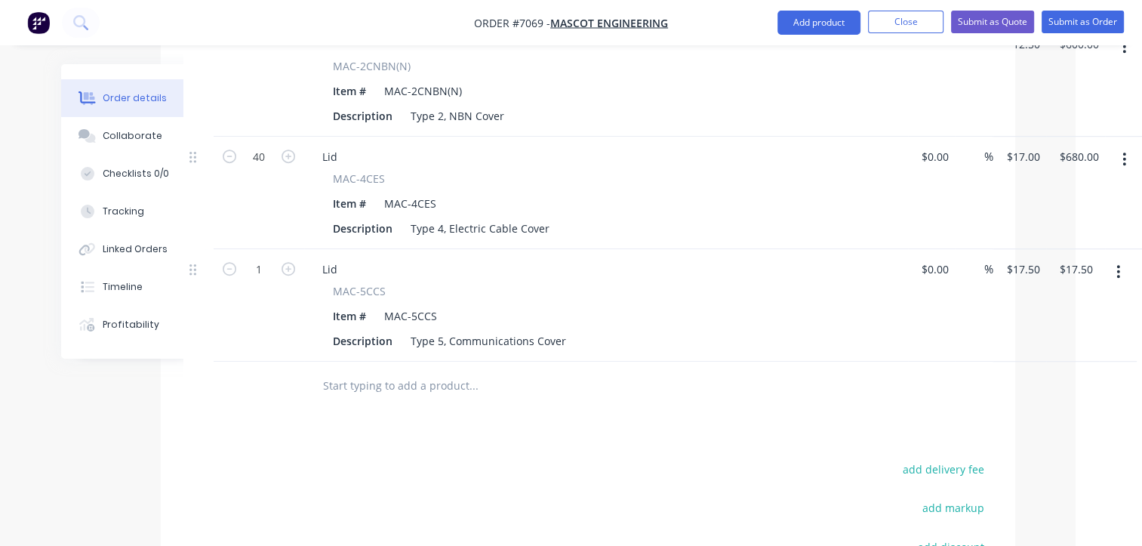
click at [379, 371] on input "text" at bounding box center [473, 386] width 302 height 30
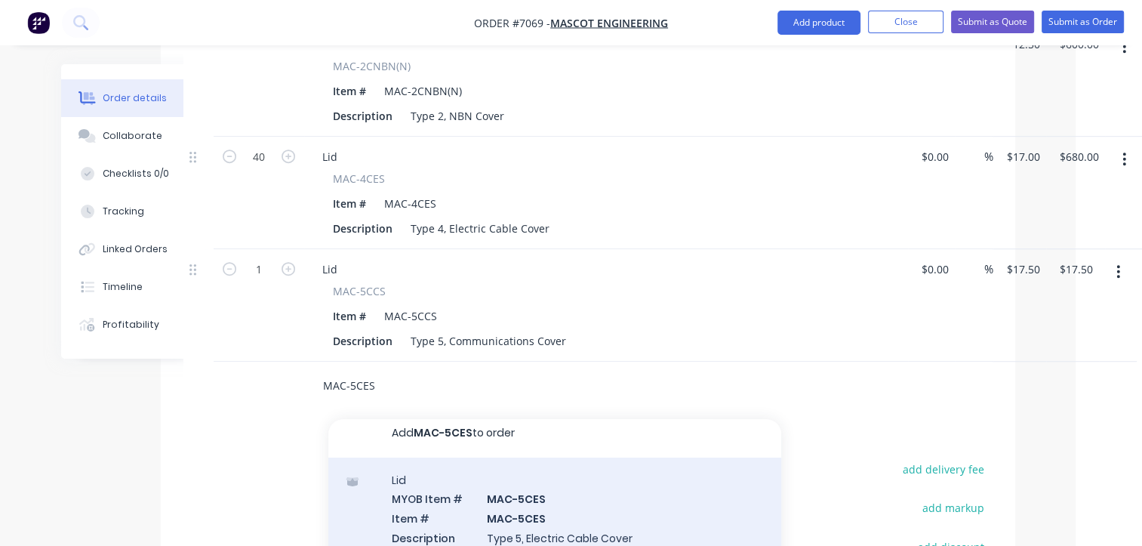
scroll to position [12, 0]
type input "MAC-5CES"
click at [636, 490] on div "Lid MYOB Item # MAC-5CES Item # MAC-5CES Description Type 5, Electric Cable Cov…" at bounding box center [554, 545] width 453 height 180
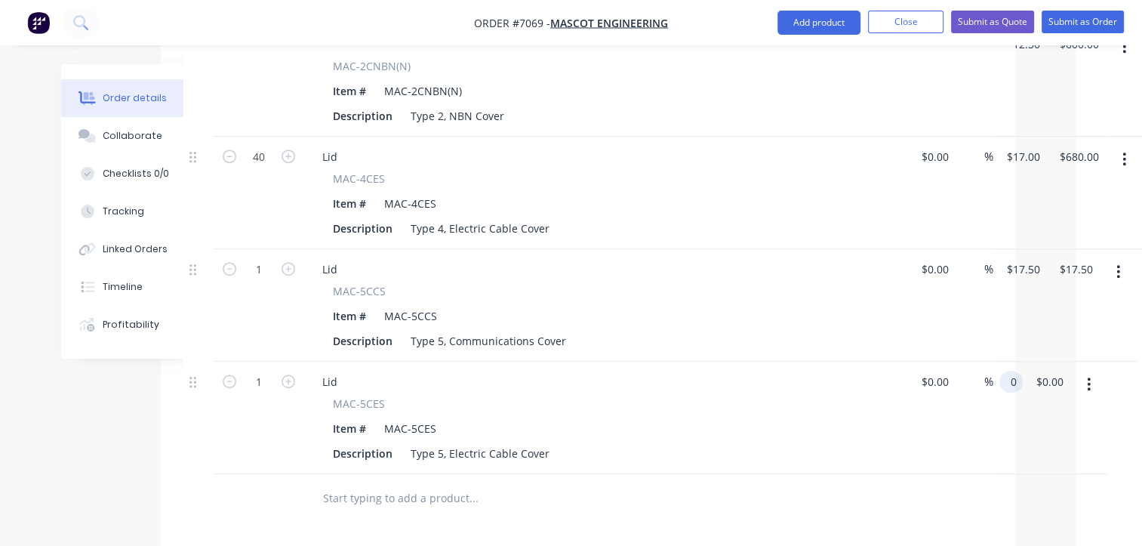
click at [1019, 371] on input "0" at bounding box center [1014, 382] width 17 height 22
type input "9"
type input "80"
type input "0.00"
type input "$80.00"
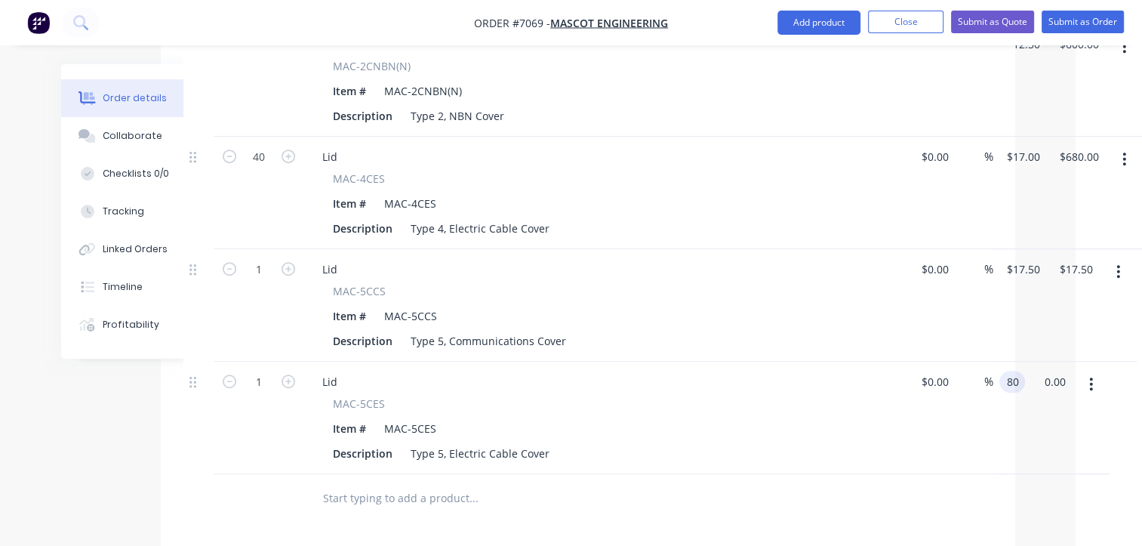
type input "80.00"
type input "80"
type input "$80.00"
click at [993, 362] on div "1 Lid MAC-5CES Item # MAC-5CES Description Type 5, Electric Cable Cover $0.00 $…" at bounding box center [587, 418] width 809 height 112
type input "$17.50"
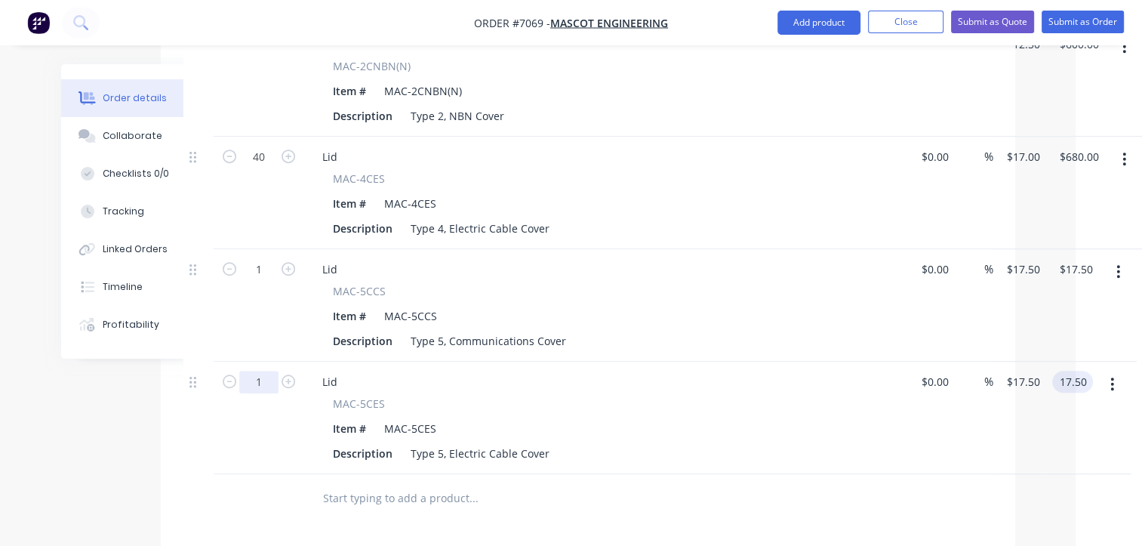
type input "$17.50"
click at [267, 371] on input "1" at bounding box center [258, 382] width 39 height 23
click at [263, 258] on input "1" at bounding box center [258, 269] width 39 height 23
type input "40"
type input "$700.00"
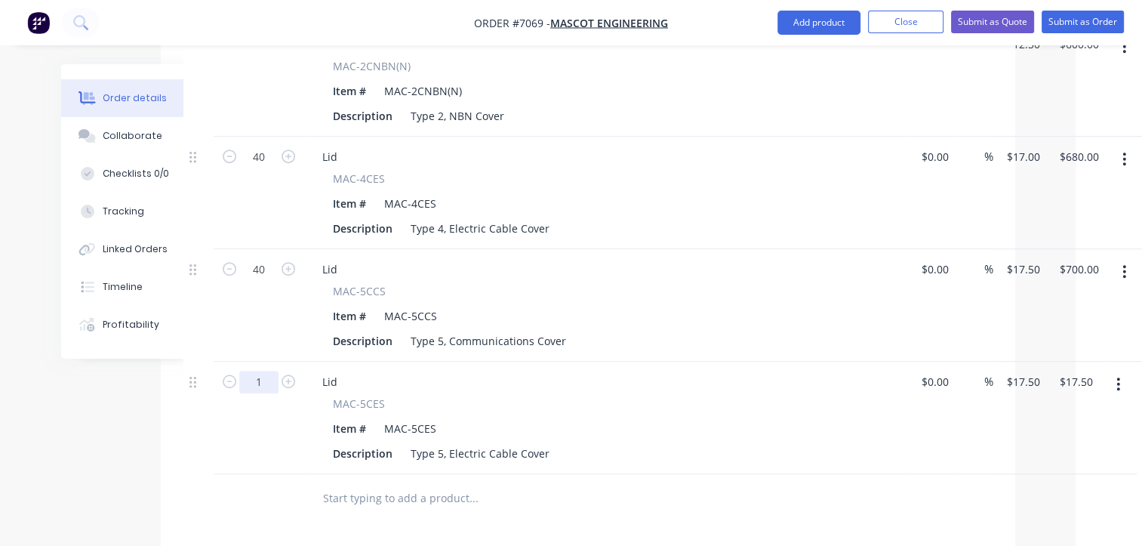
click at [262, 371] on input "1" at bounding box center [258, 382] width 39 height 23
click at [266, 258] on input "40" at bounding box center [258, 269] width 39 height 23
type input "160"
type input "$2,800.00"
click at [268, 371] on input "1" at bounding box center [258, 382] width 39 height 23
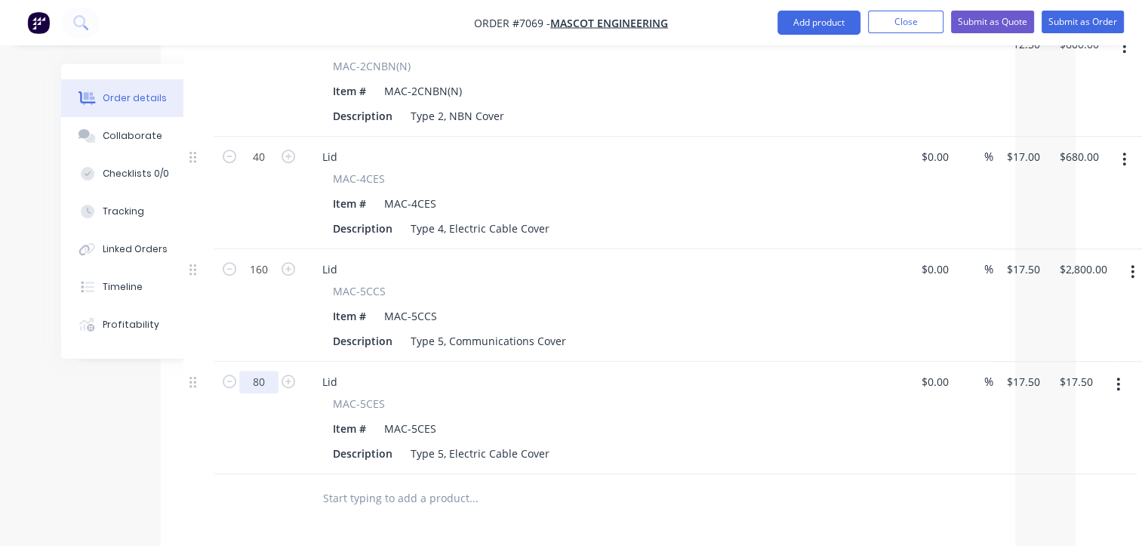
type input "80"
type input "$1,400.00"
click at [399, 483] on input "text" at bounding box center [473, 498] width 302 height 30
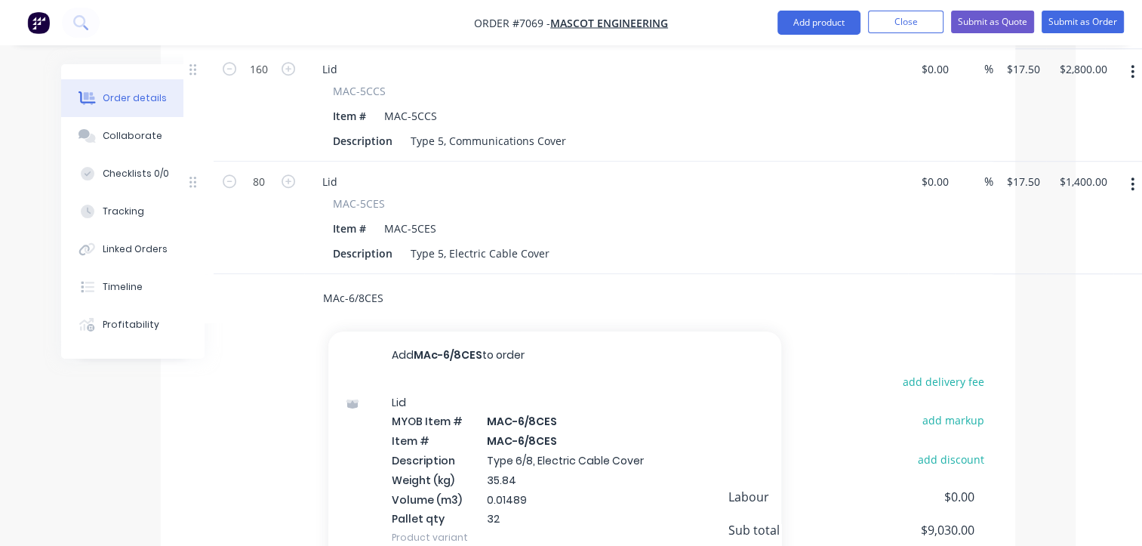
scroll to position [1223, 66]
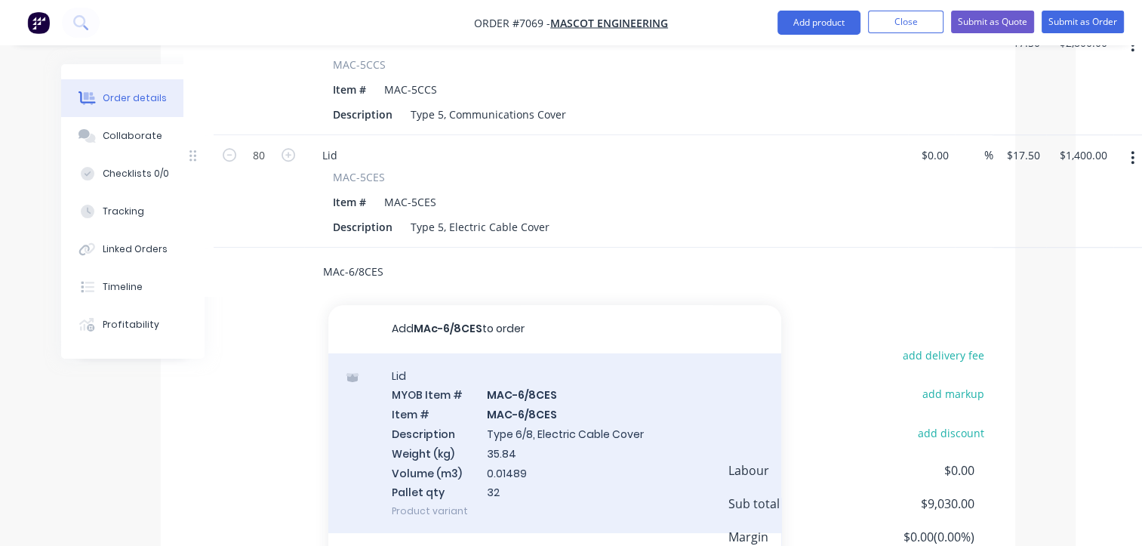
type input "MAc-6/8CES"
click at [594, 373] on div "Lid MYOB Item # MAC-6/8CES Item # MAC-6/8CES Description Type 6/8, Electric Cab…" at bounding box center [554, 443] width 453 height 180
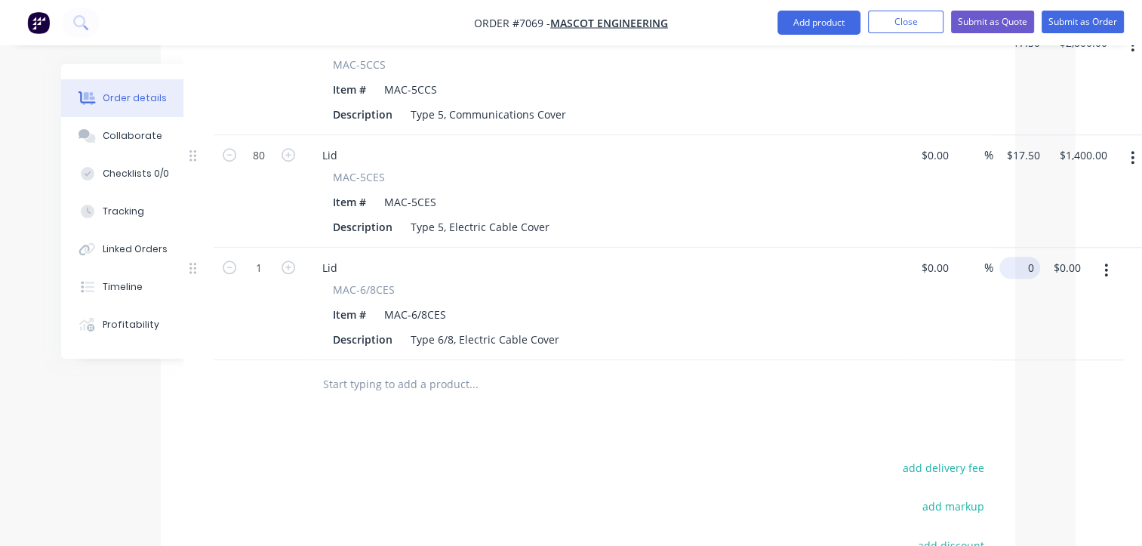
click at [993, 248] on div "1 Lid MAC-6/8CES Item # MAC-6/8CES Description Type 6/8, Electric Cable Cover $…" at bounding box center [587, 304] width 809 height 112
type input "$21.00"
click at [258, 257] on input "1" at bounding box center [258, 268] width 39 height 23
type input "32"
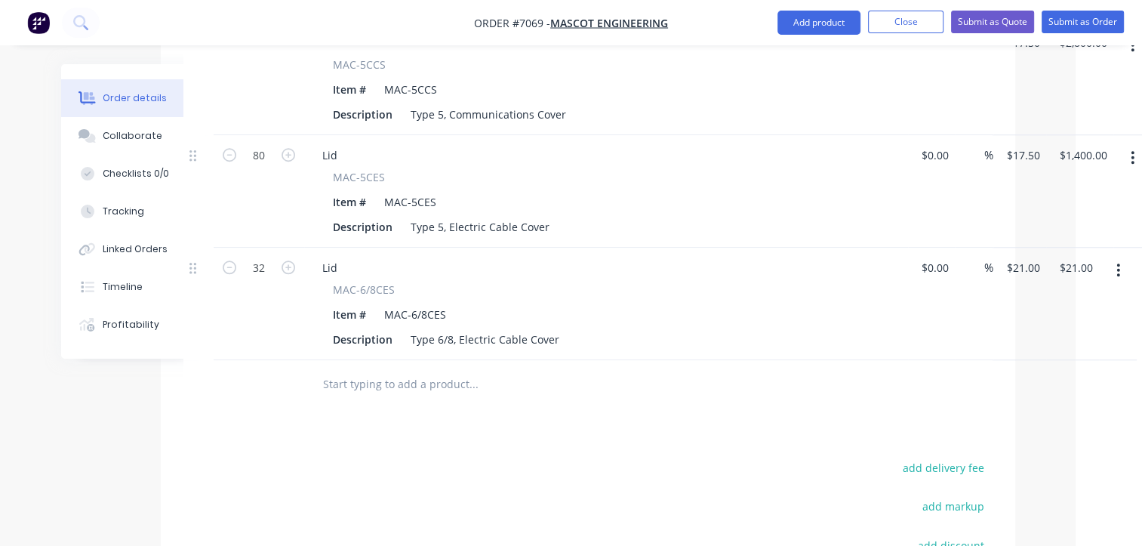
type input "$672.00"
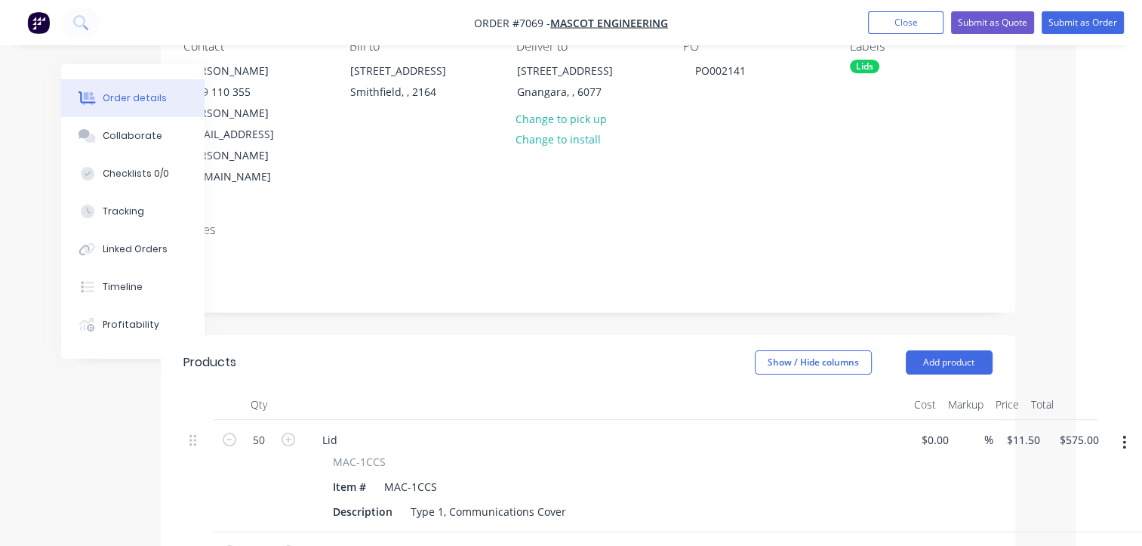
scroll to position [0, 66]
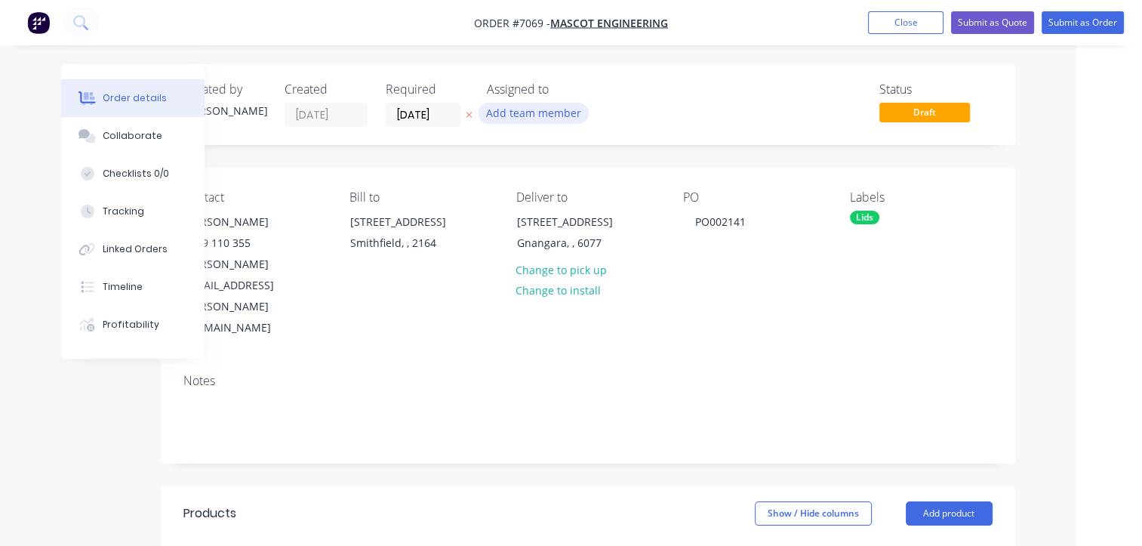
click at [544, 117] on button "Add team member" at bounding box center [533, 113] width 111 height 20
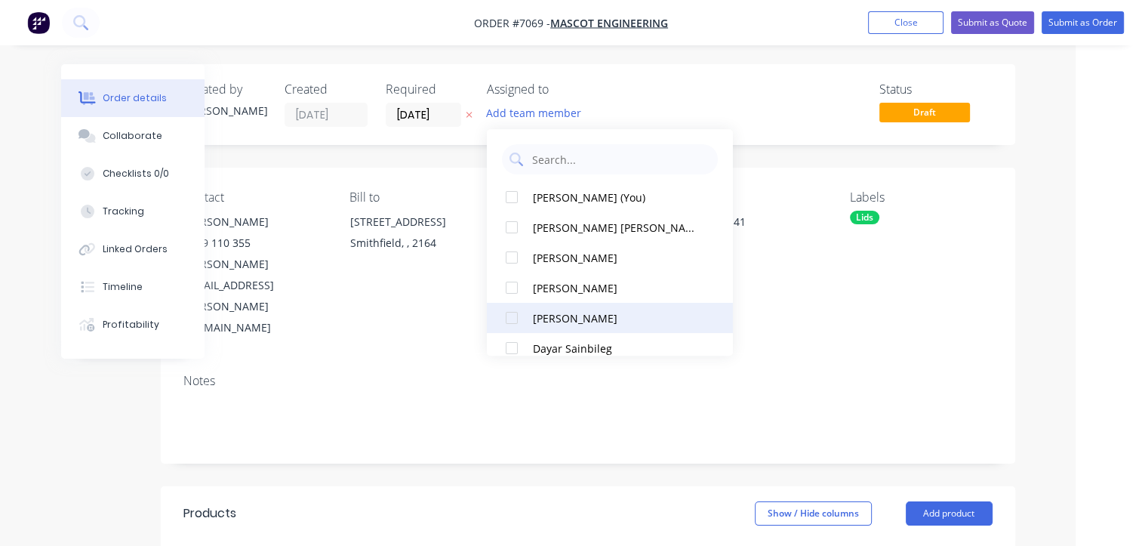
click at [519, 322] on div at bounding box center [512, 318] width 30 height 30
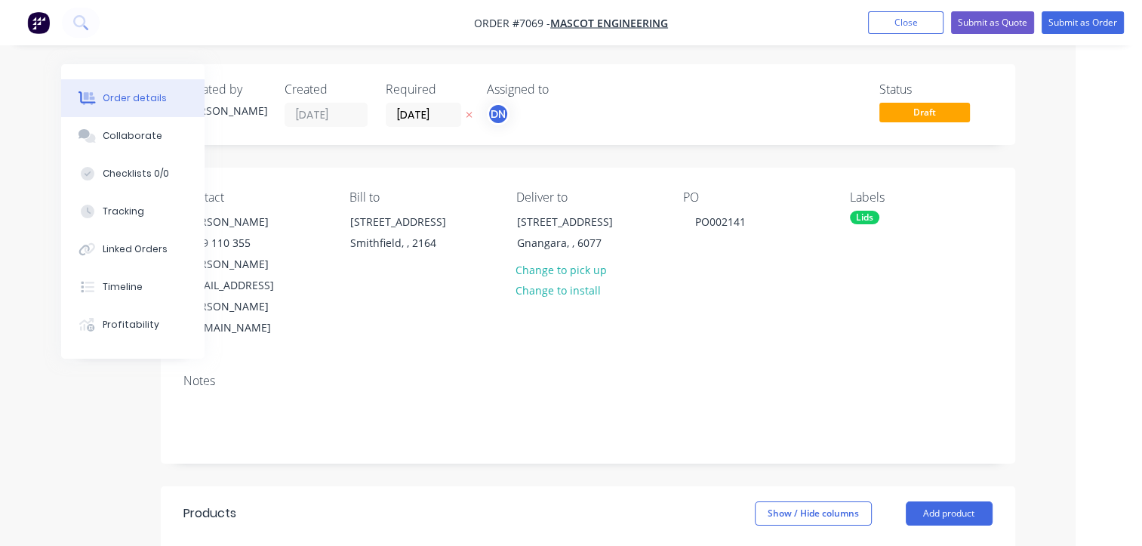
click at [948, 294] on div "Contact [PERSON_NAME] [PHONE_NUMBER] [PERSON_NAME][EMAIL_ADDRESS][PERSON_NAME][…" at bounding box center [588, 265] width 855 height 194
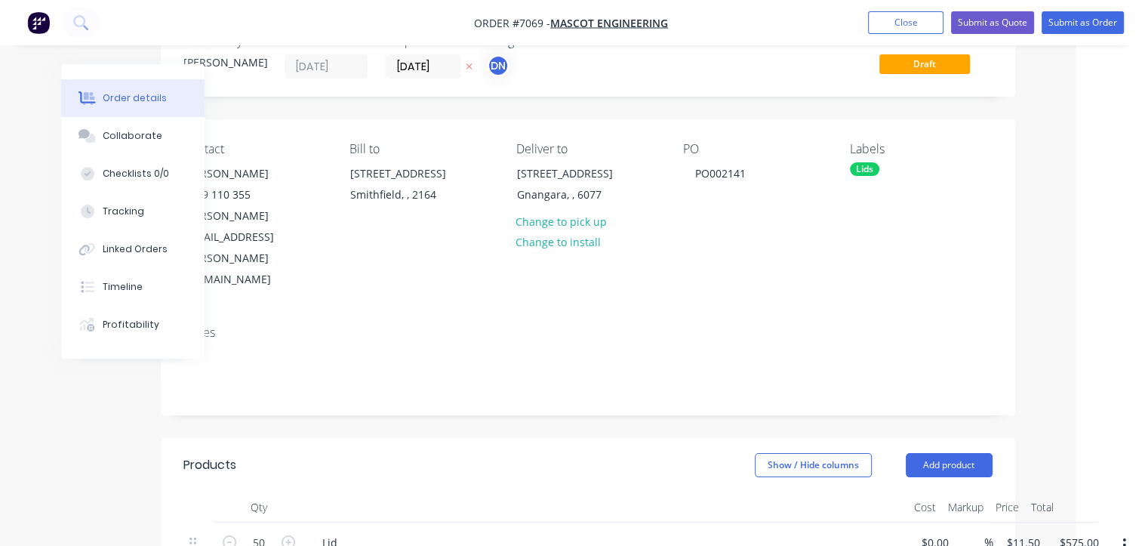
scroll to position [75, 66]
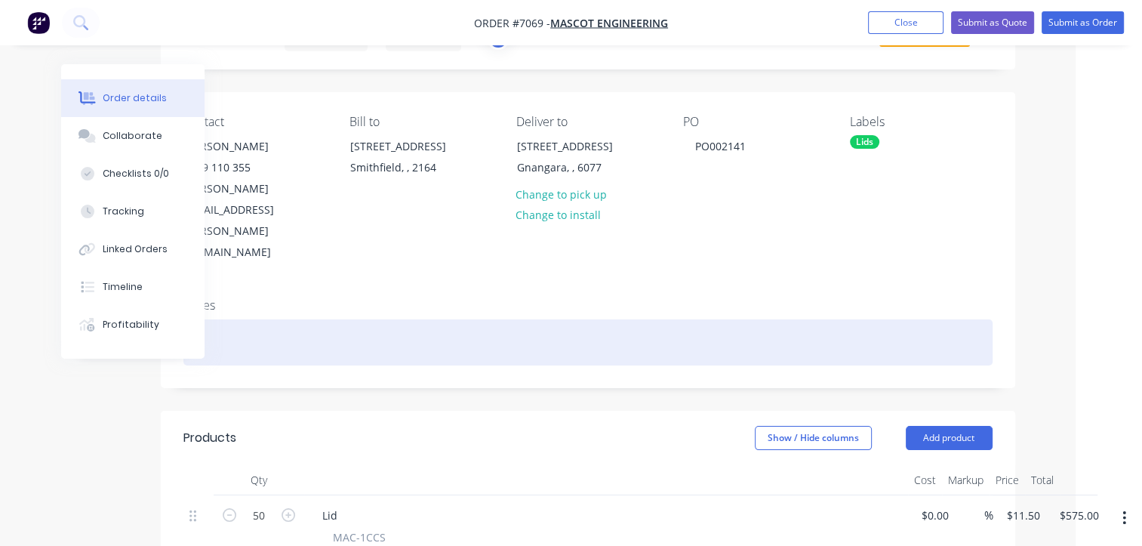
click at [497, 319] on div at bounding box center [587, 342] width 809 height 46
click at [519, 319] on div at bounding box center [587, 342] width 809 height 46
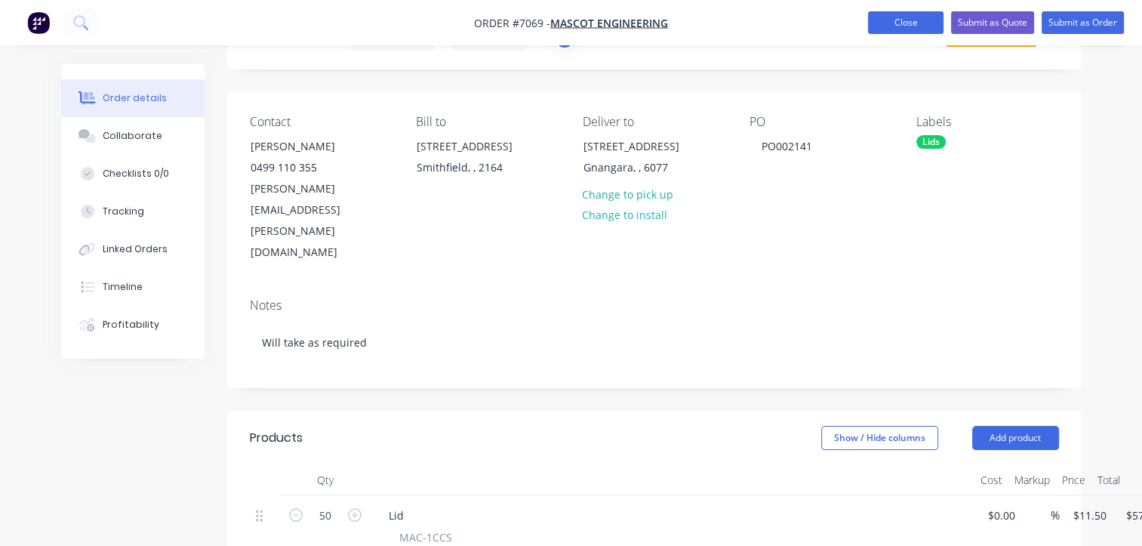
click at [907, 27] on button "Close" at bounding box center [905, 22] width 75 height 23
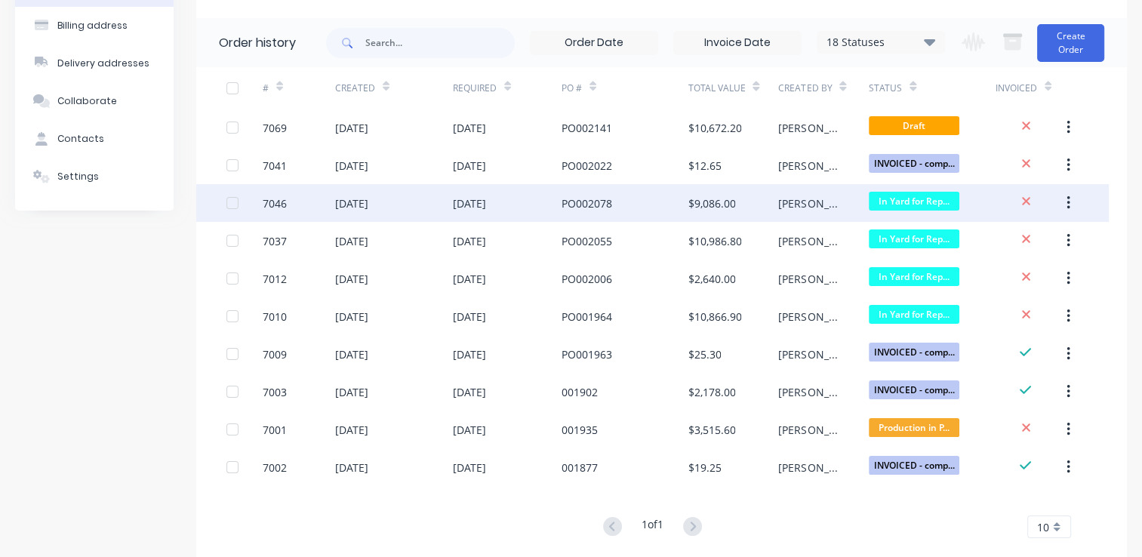
scroll to position [135, 0]
